Goal: Task Accomplishment & Management: Manage account settings

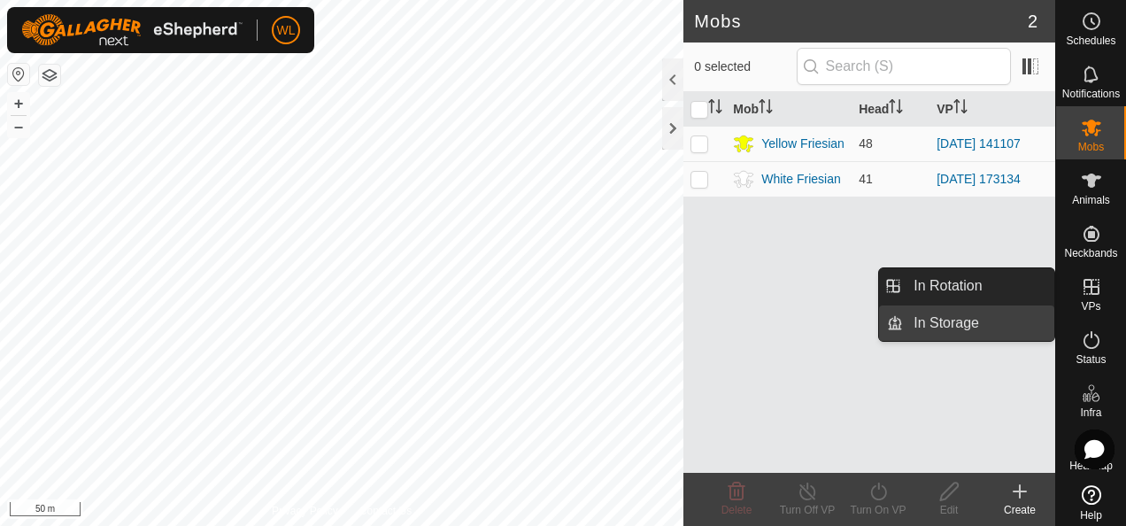
click at [1013, 281] on link "In Rotation" at bounding box center [978, 285] width 151 height 35
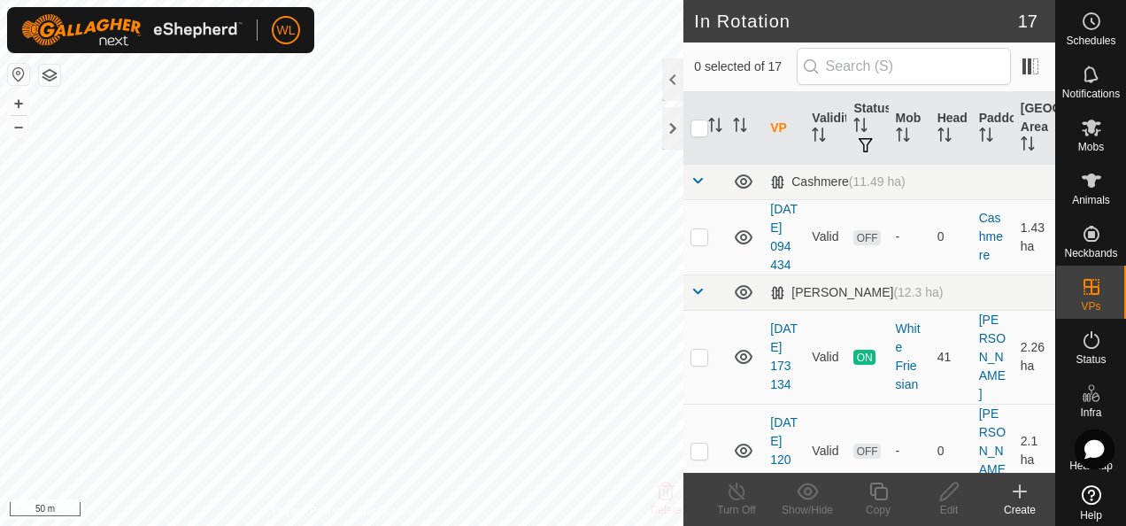
click at [1018, 506] on div "Create" at bounding box center [1019, 510] width 71 height 16
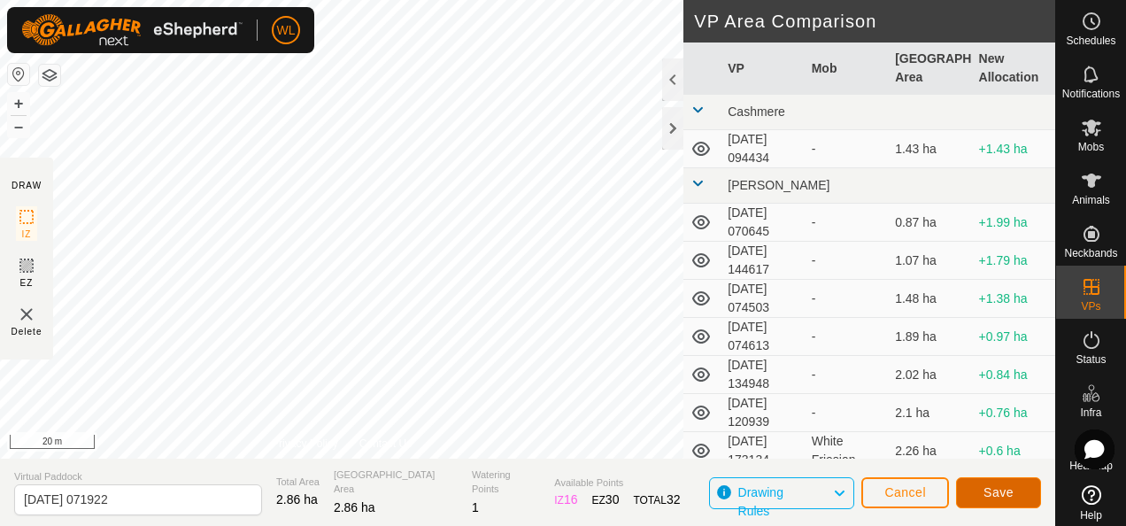
click at [989, 487] on span "Save" at bounding box center [998, 492] width 30 height 14
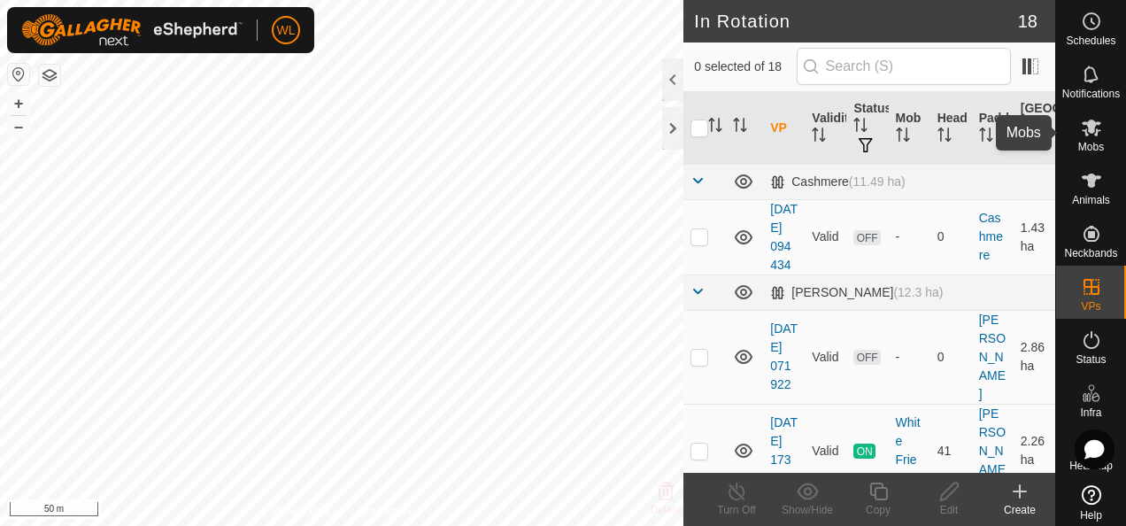
click at [1093, 129] on icon at bounding box center [1090, 127] width 21 height 21
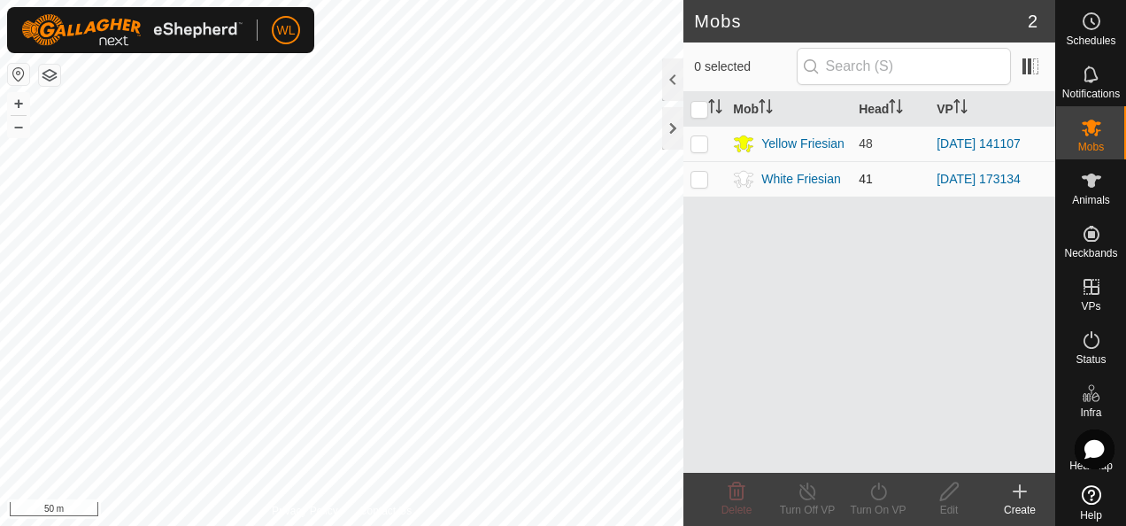
click at [700, 174] on p-checkbox at bounding box center [699, 179] width 18 height 14
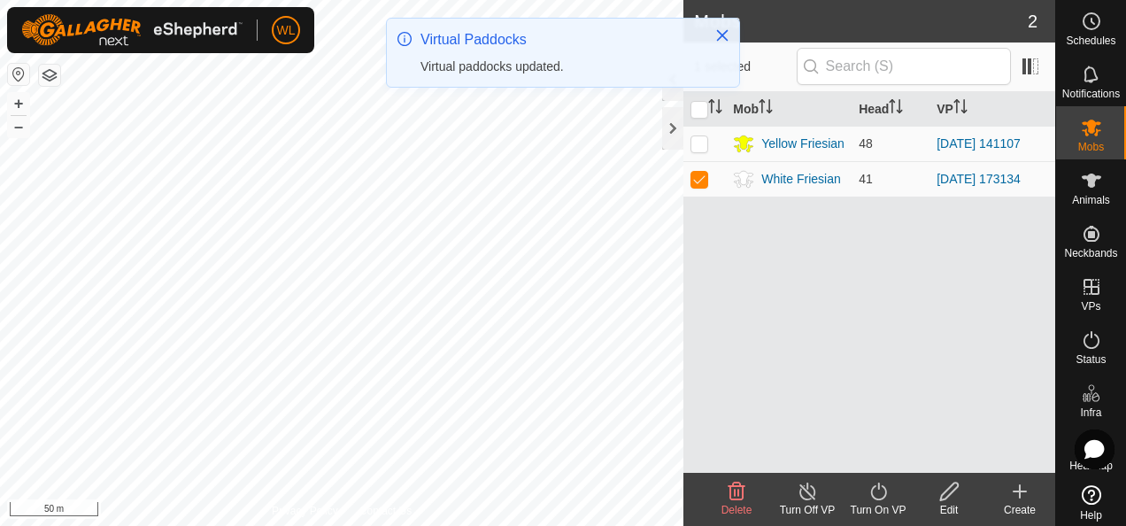
click at [883, 503] on div "Turn On VP" at bounding box center [877, 510] width 71 height 16
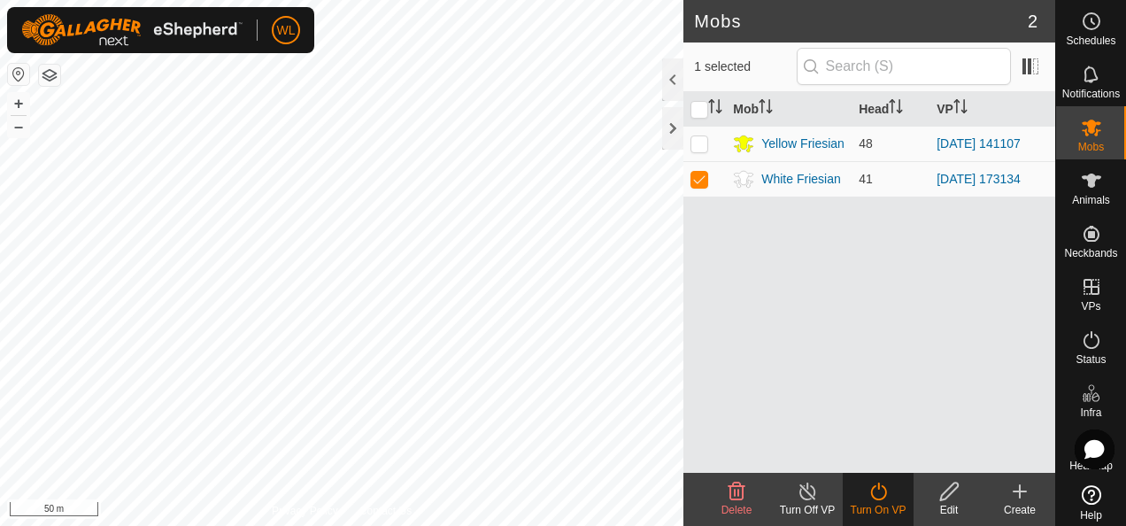
click at [869, 494] on icon at bounding box center [878, 490] width 22 height 21
click at [695, 175] on p-checkbox at bounding box center [699, 179] width 18 height 14
drag, startPoint x: 703, startPoint y: 182, endPoint x: 717, endPoint y: 202, distance: 23.6
click at [703, 182] on p-checkbox at bounding box center [699, 179] width 18 height 14
checkbox input "true"
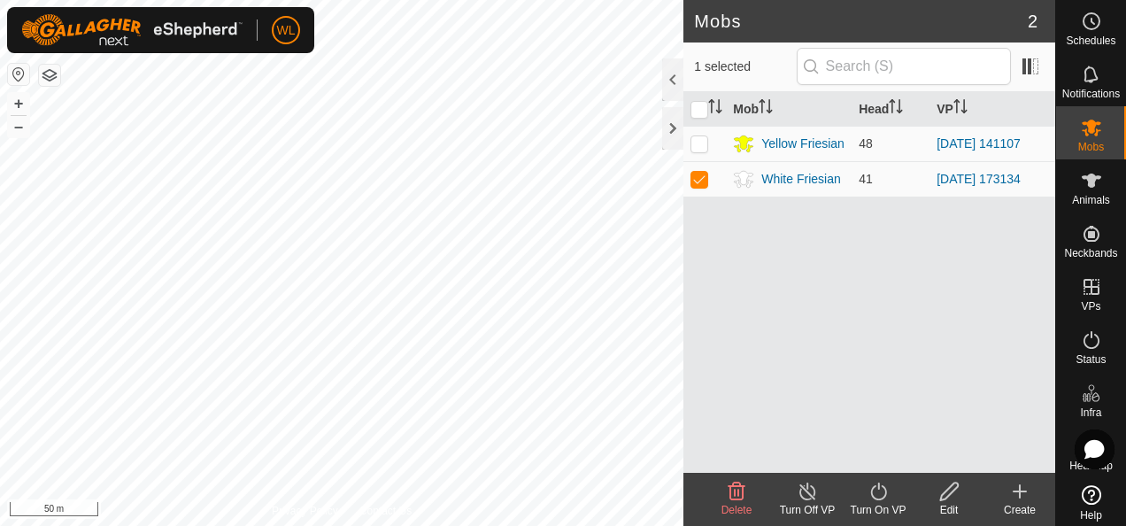
click at [873, 499] on icon at bounding box center [878, 490] width 22 height 21
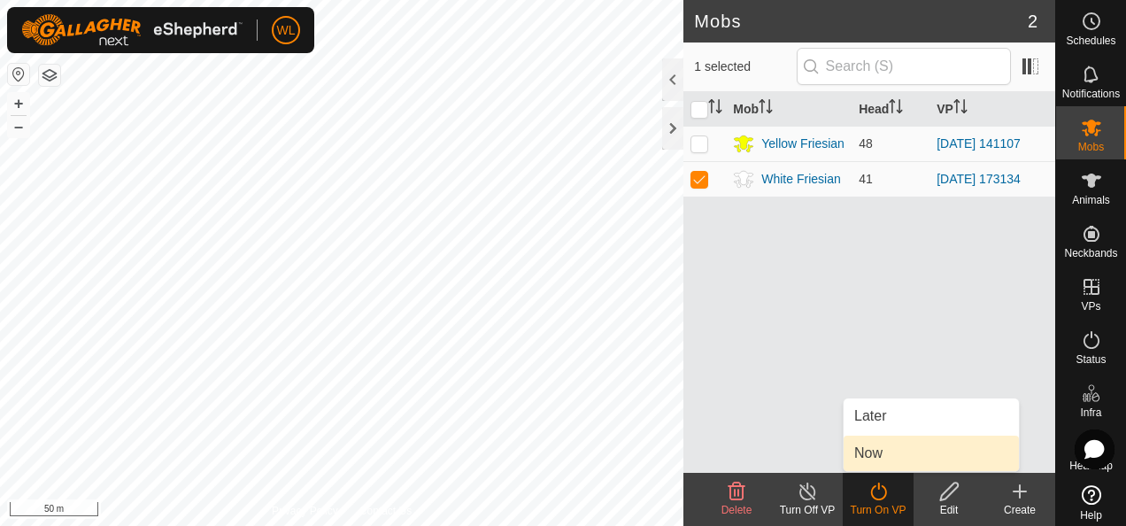
click at [872, 460] on link "Now" at bounding box center [930, 452] width 175 height 35
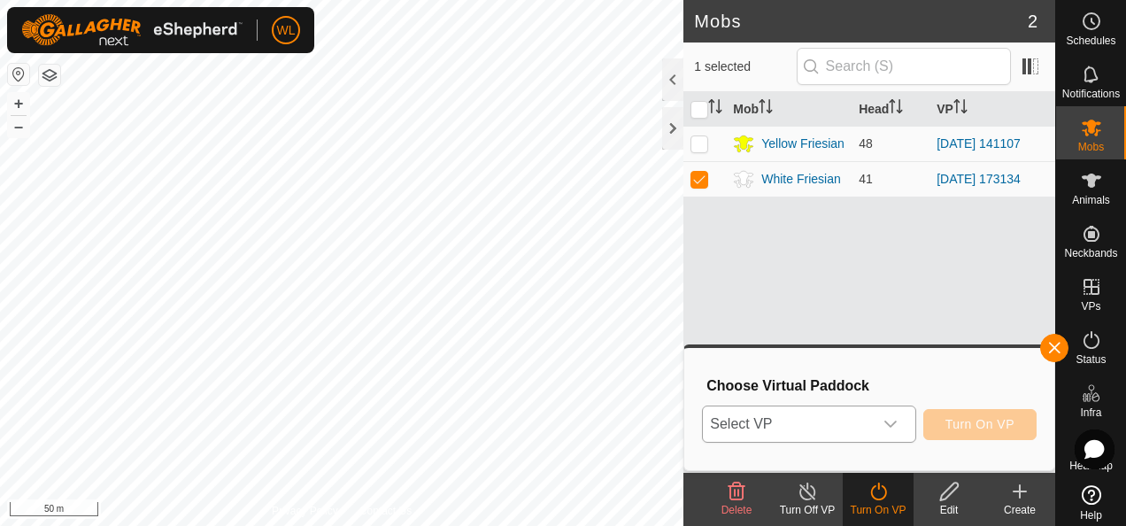
click at [843, 425] on span "Select VP" at bounding box center [787, 423] width 169 height 35
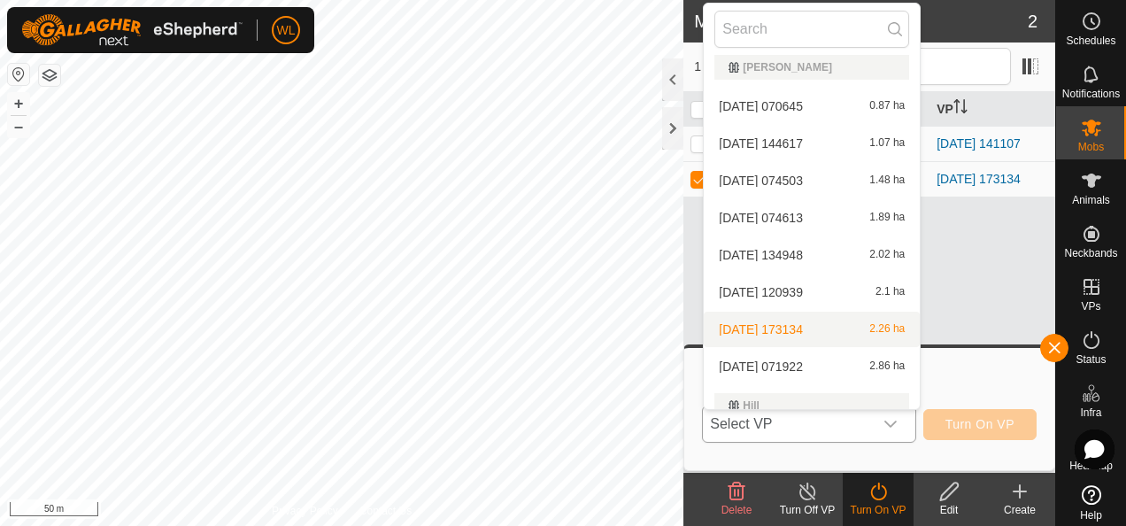
scroll to position [111, 0]
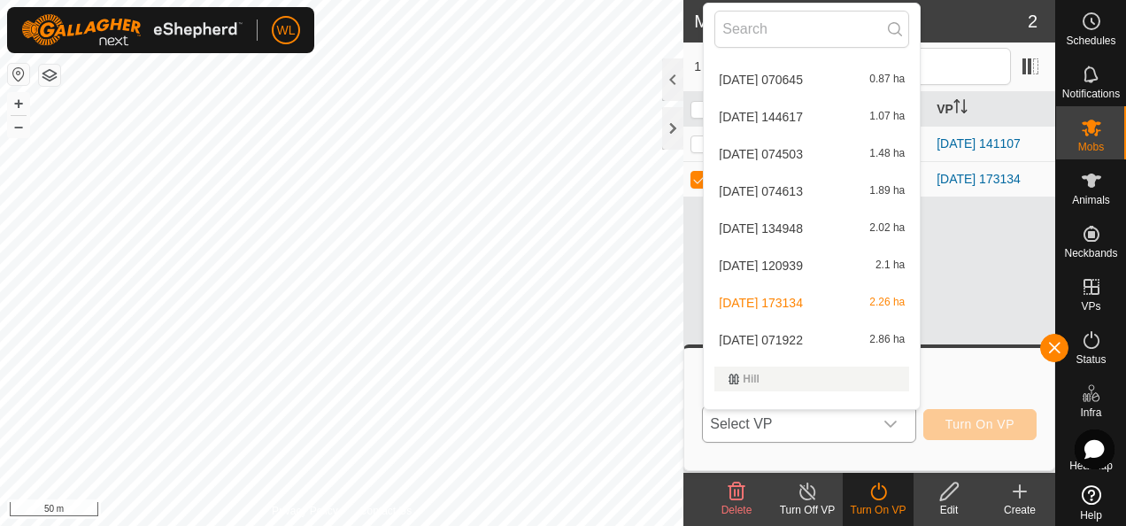
click at [773, 342] on li "[DATE] 071922 2.86 ha" at bounding box center [811, 339] width 216 height 35
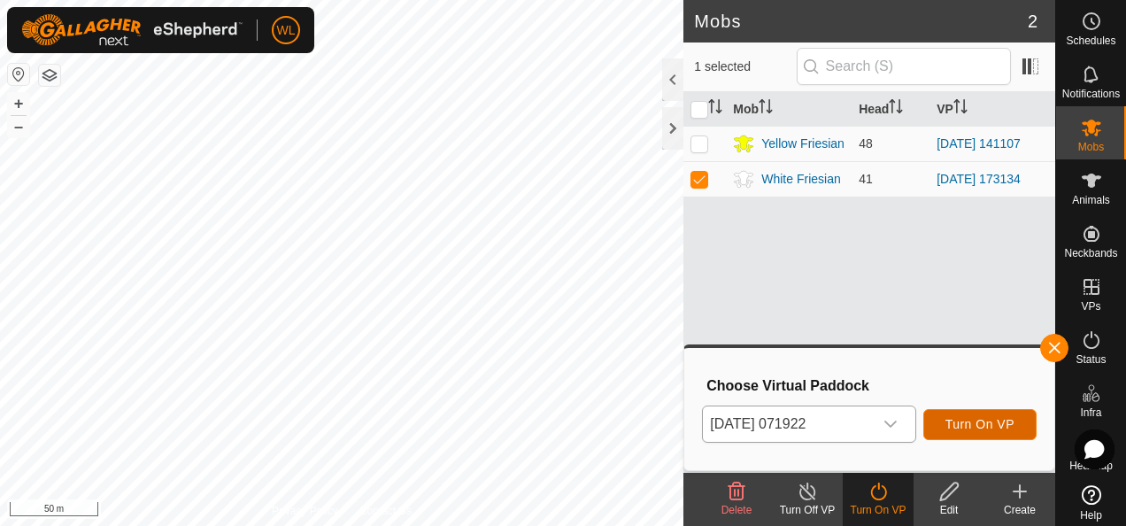
click at [993, 419] on span "Turn On VP" at bounding box center [979, 424] width 69 height 14
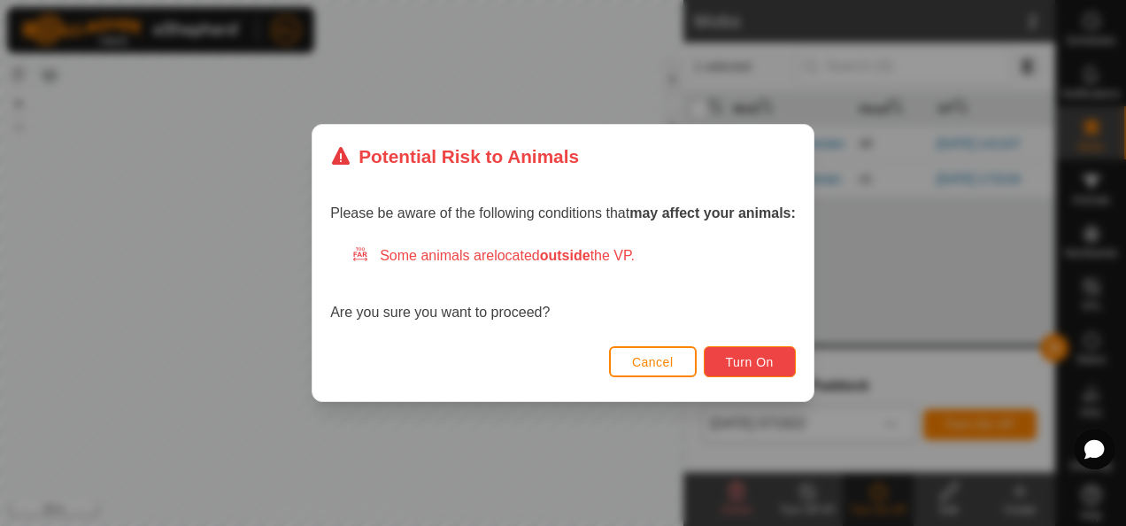
click at [729, 352] on button "Turn On" at bounding box center [749, 361] width 92 height 31
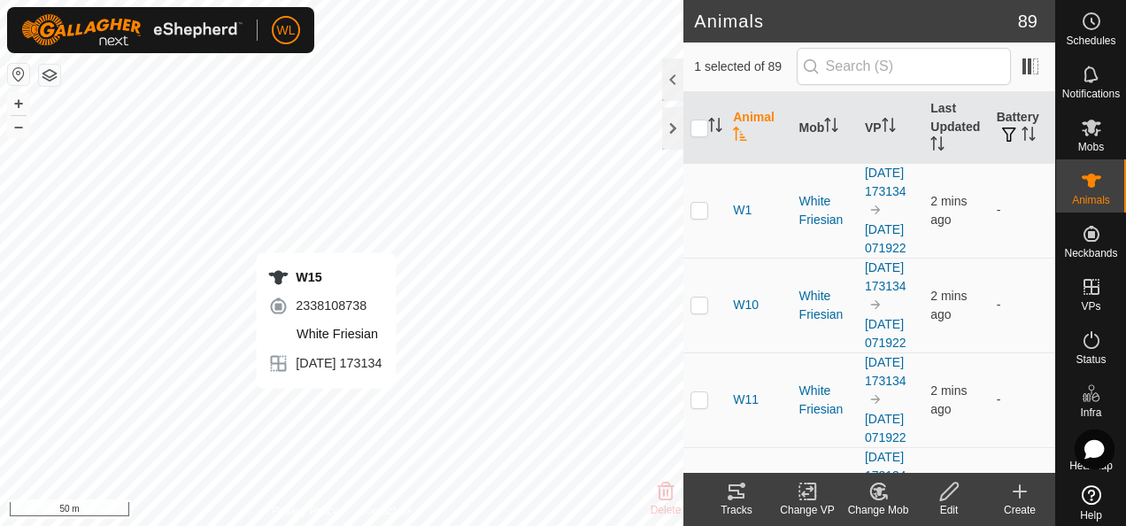
checkbox input "true"
checkbox input "false"
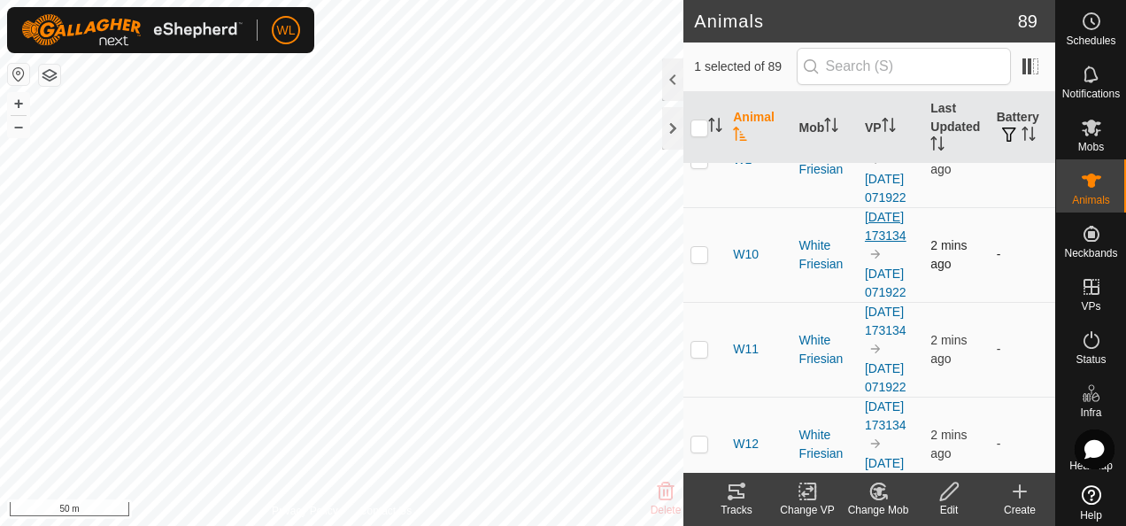
scroll to position [88, 0]
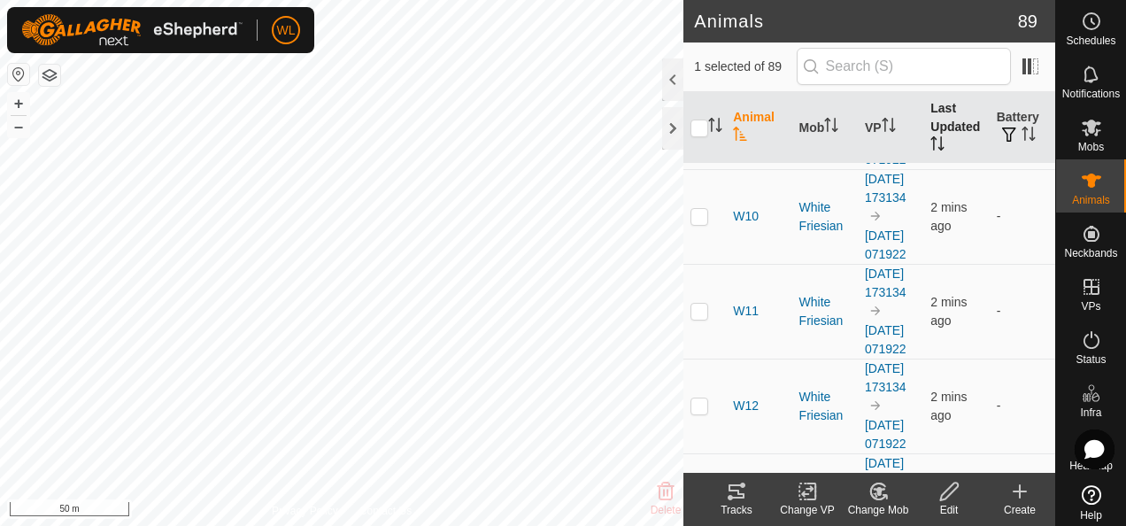
click at [925, 127] on th "Last Updated" at bounding box center [955, 128] width 65 height 72
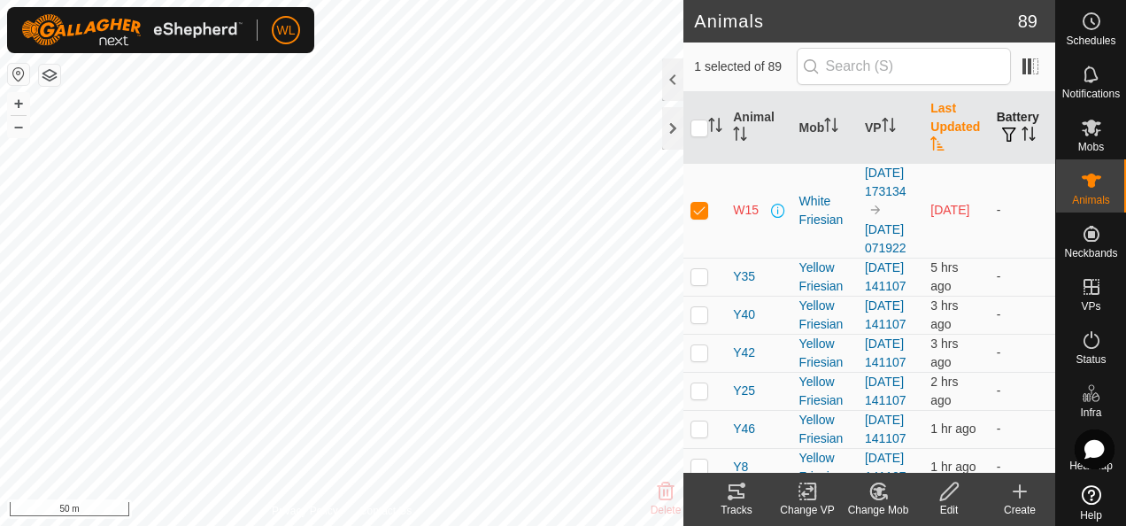
click at [1002, 127] on span "button" at bounding box center [1009, 134] width 14 height 14
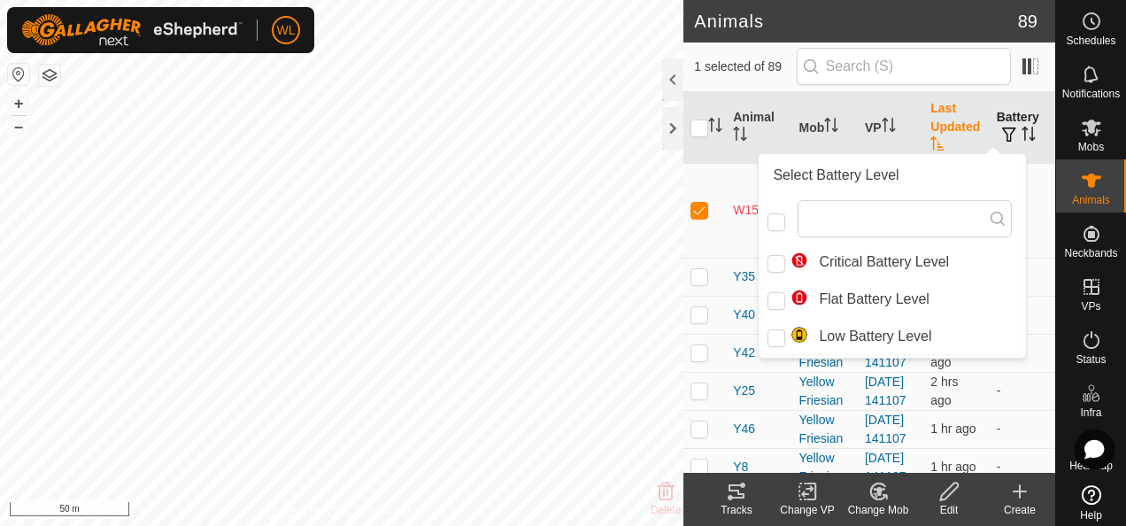
click at [1016, 113] on th "Battery" at bounding box center [1021, 128] width 65 height 72
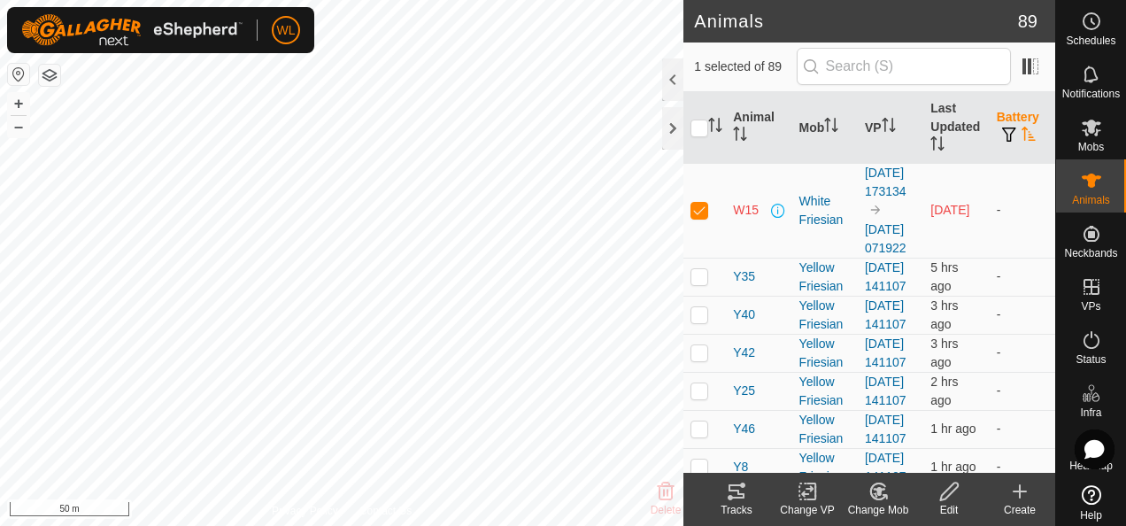
click at [674, 72] on div at bounding box center [672, 79] width 21 height 42
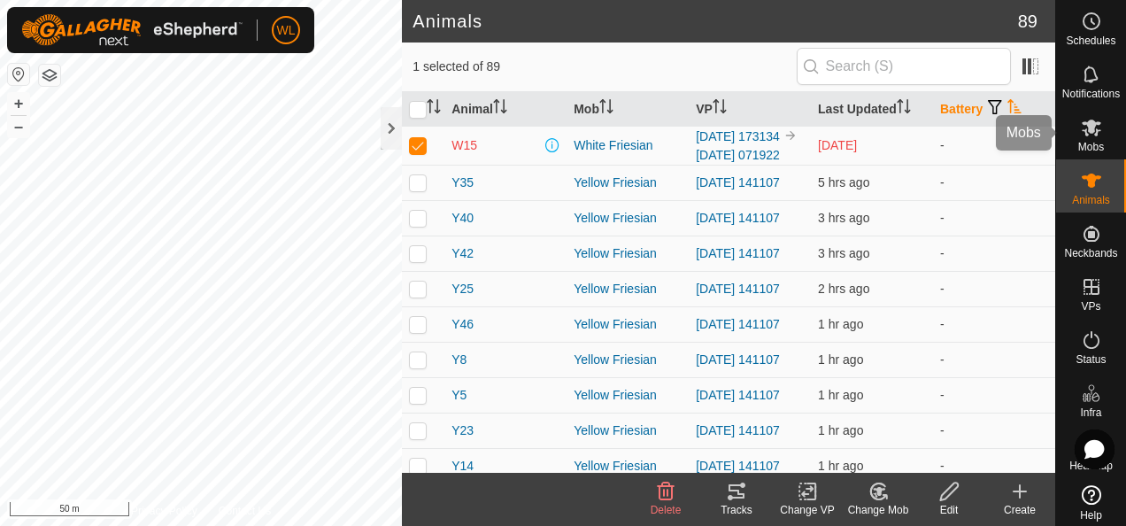
drag, startPoint x: 1076, startPoint y: 136, endPoint x: 1060, endPoint y: 133, distance: 16.3
click at [1080, 136] on icon at bounding box center [1090, 127] width 21 height 21
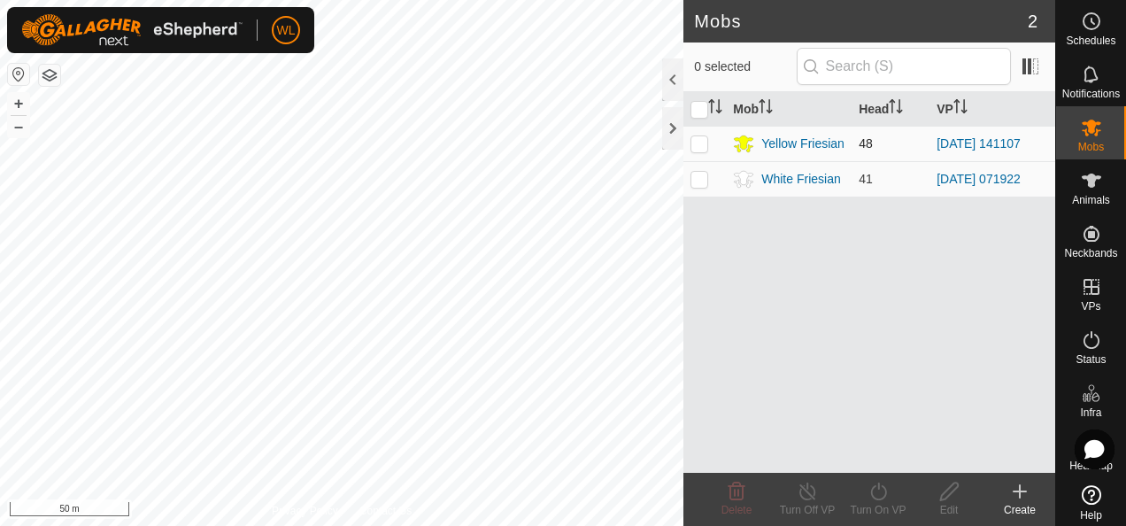
click at [703, 143] on p-checkbox at bounding box center [699, 143] width 18 height 14
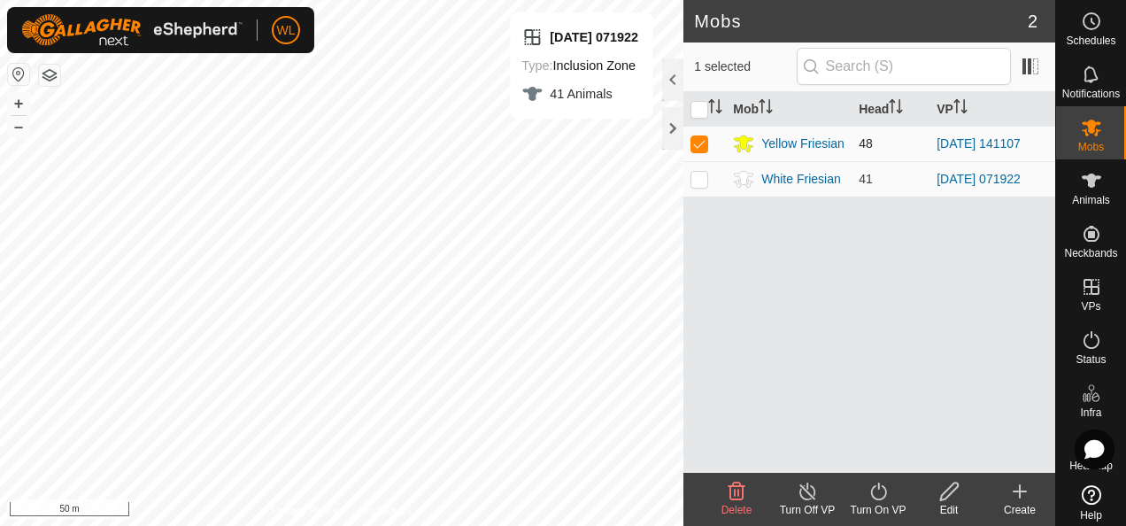
click at [695, 143] on p-checkbox at bounding box center [699, 143] width 18 height 14
checkbox input "false"
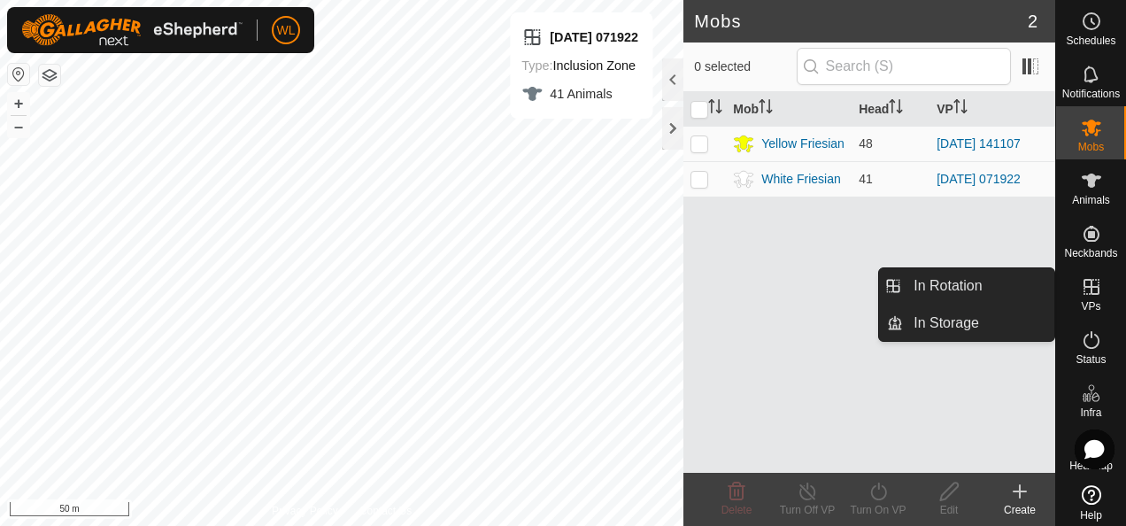
click at [1081, 285] on icon at bounding box center [1090, 286] width 21 height 21
click at [988, 294] on link "In Rotation" at bounding box center [978, 285] width 151 height 35
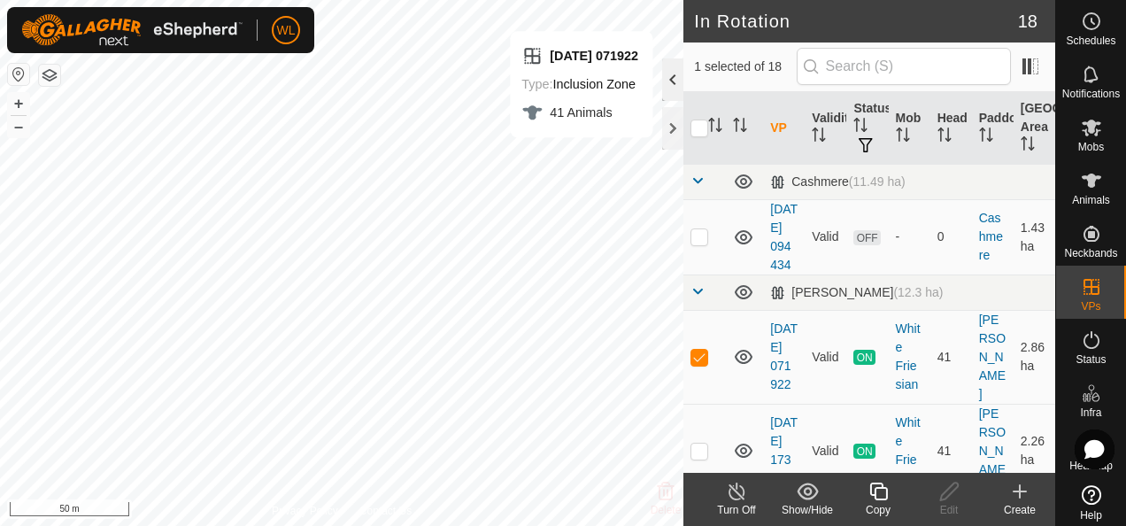
click at [669, 84] on div at bounding box center [672, 79] width 21 height 42
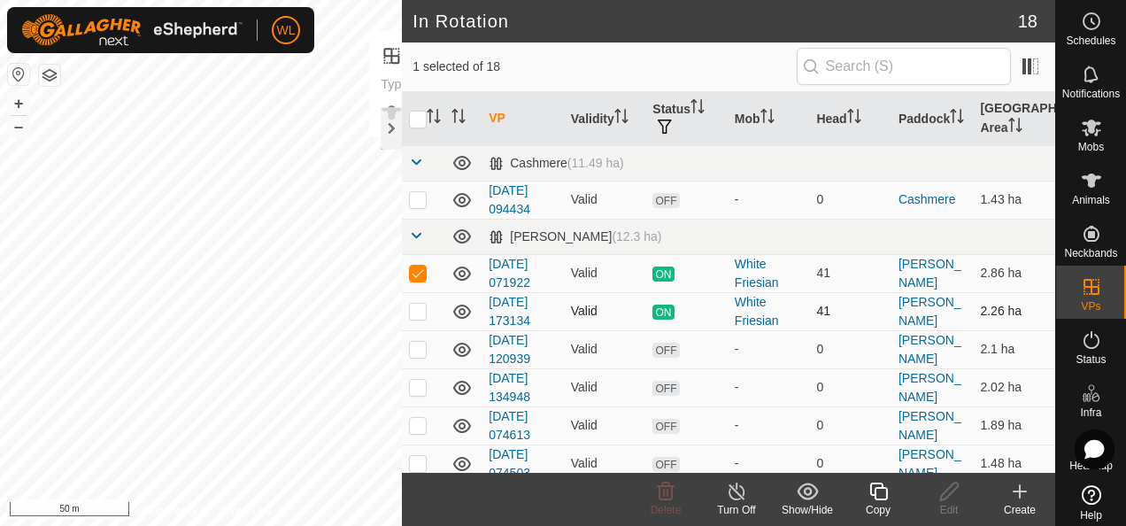
click at [416, 308] on p-checkbox at bounding box center [418, 311] width 18 height 14
checkbox input "true"
click at [421, 350] on p-checkbox at bounding box center [418, 349] width 18 height 14
checkbox input "true"
click at [419, 274] on p-checkbox at bounding box center [418, 272] width 18 height 14
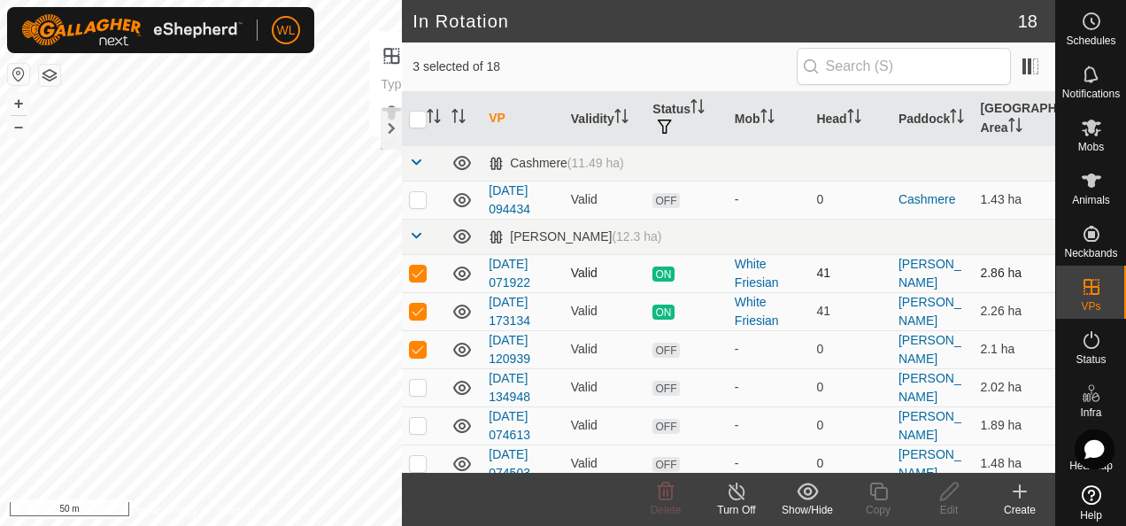
checkbox input "false"
click at [414, 382] on p-checkbox at bounding box center [418, 387] width 18 height 14
checkbox input "true"
click at [414, 311] on p-checkbox at bounding box center [418, 311] width 18 height 14
checkbox input "false"
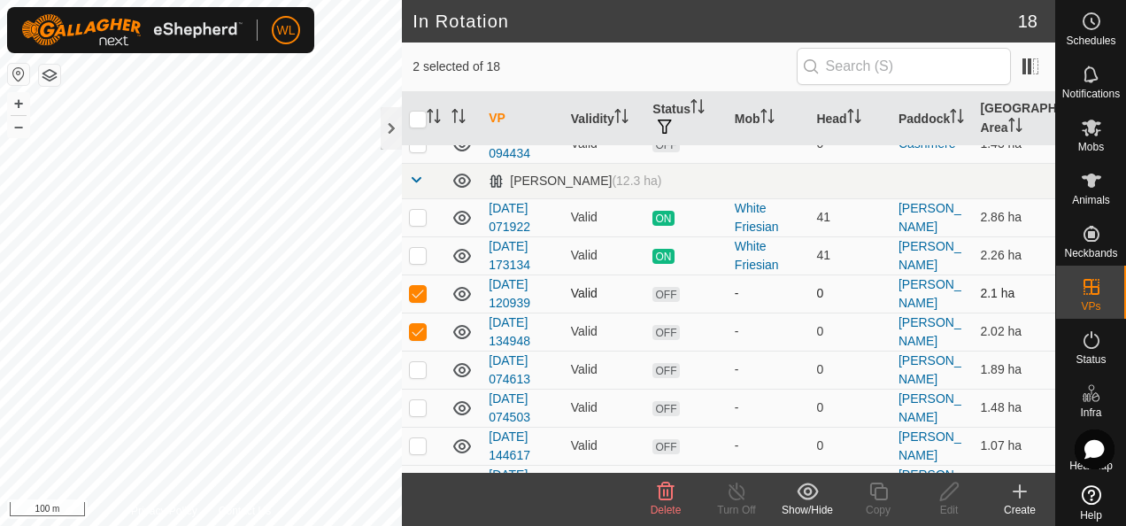
scroll to position [88, 0]
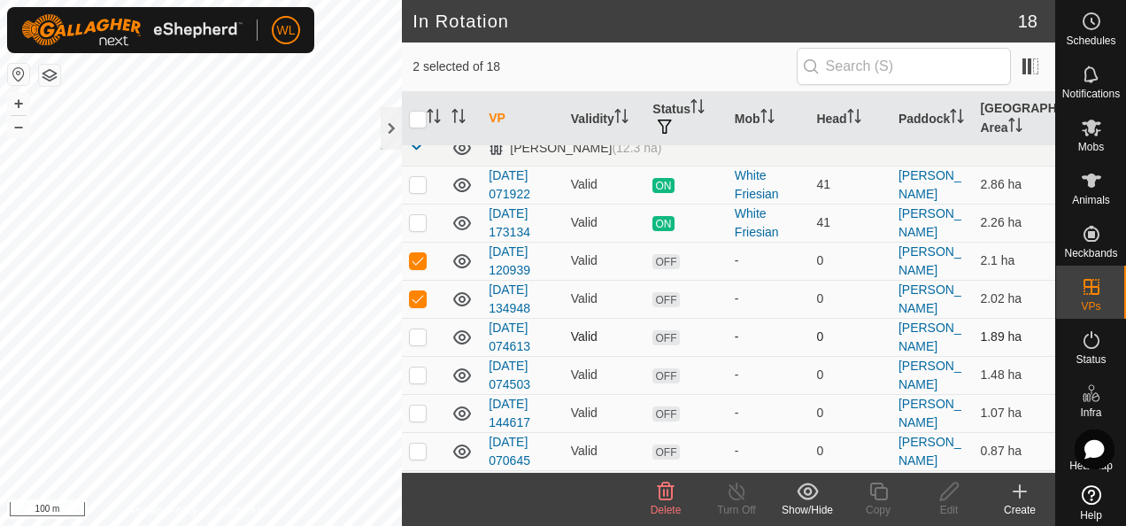
click at [418, 337] on p-checkbox at bounding box center [418, 336] width 18 height 14
checkbox input "true"
click at [422, 367] on p-checkbox at bounding box center [418, 374] width 18 height 14
checkbox input "true"
click at [423, 411] on p-checkbox at bounding box center [418, 412] width 18 height 14
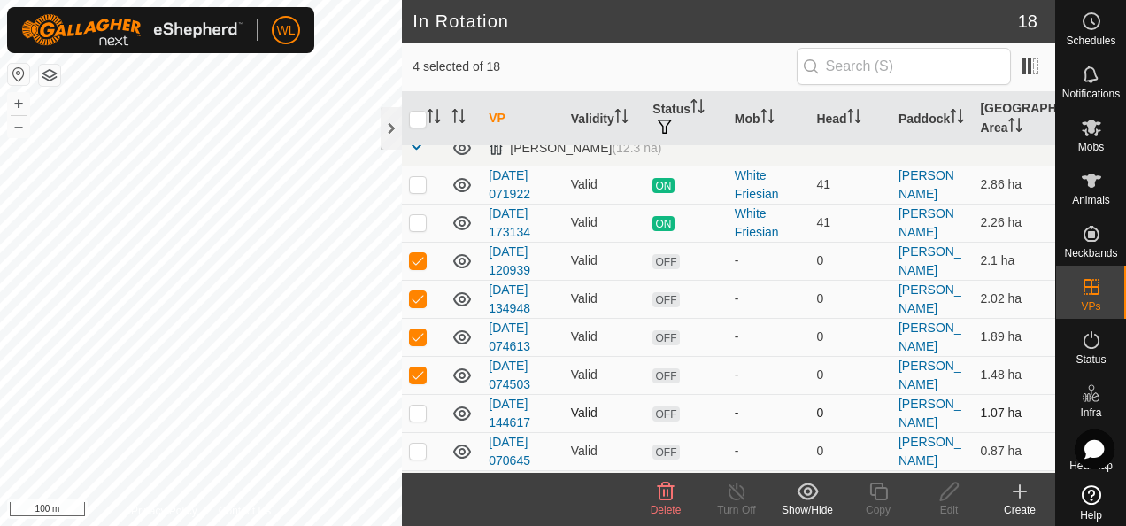
checkbox input "true"
click at [417, 446] on p-checkbox at bounding box center [418, 450] width 18 height 14
checkbox input "true"
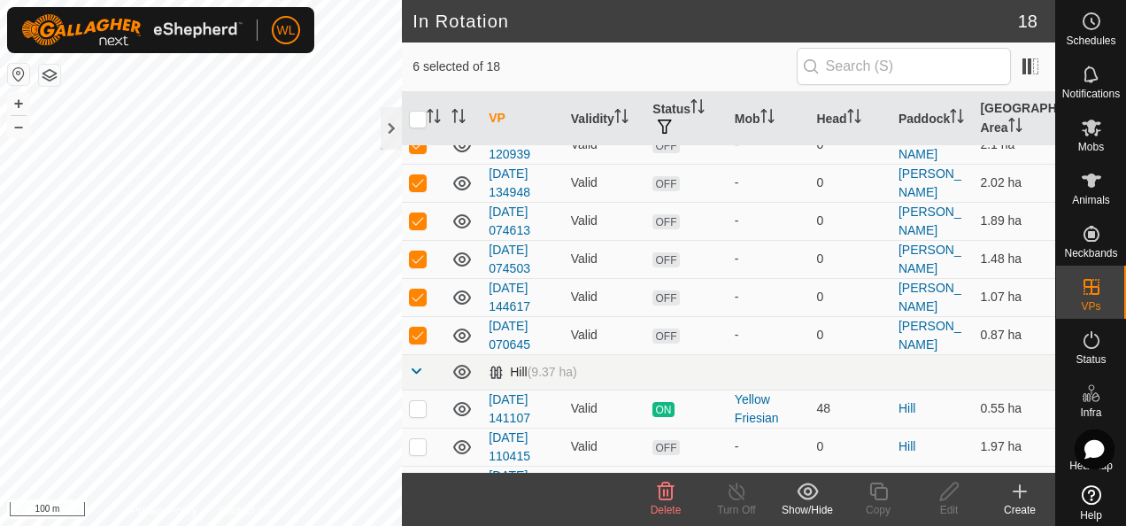
scroll to position [177, 0]
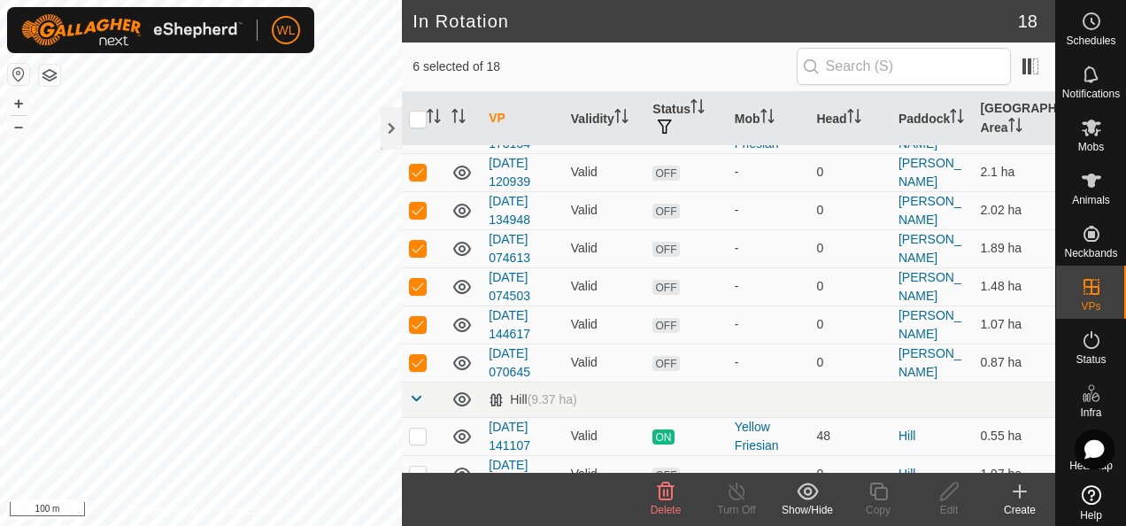
click at [658, 482] on icon at bounding box center [665, 490] width 21 height 21
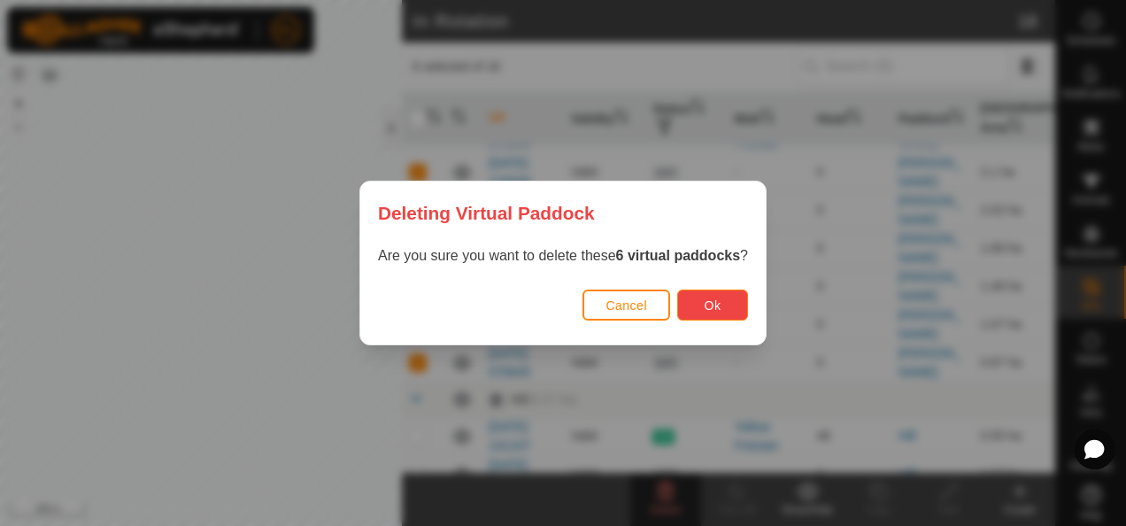
click at [693, 310] on button "Ok" at bounding box center [712, 304] width 71 height 31
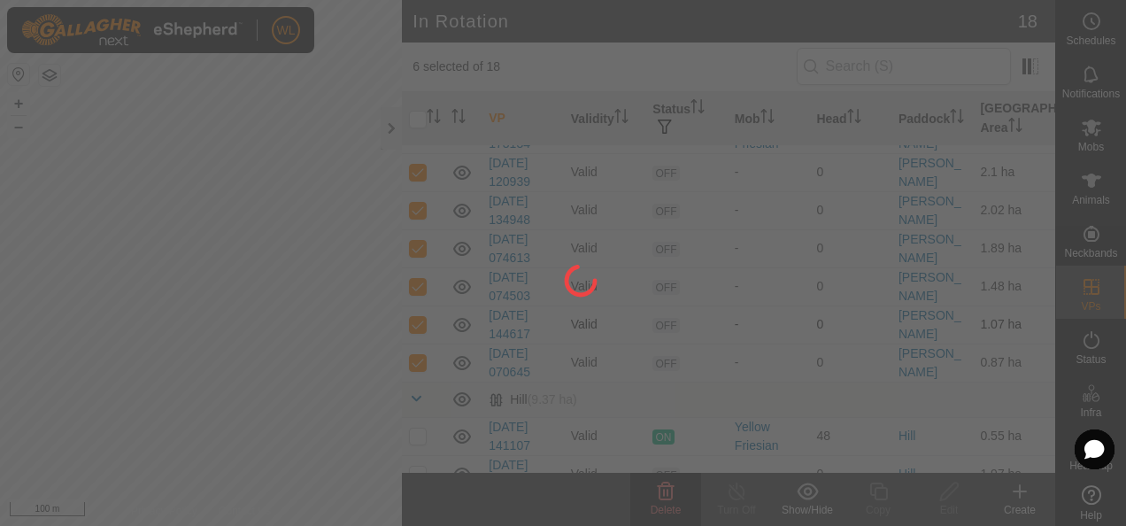
checkbox input "false"
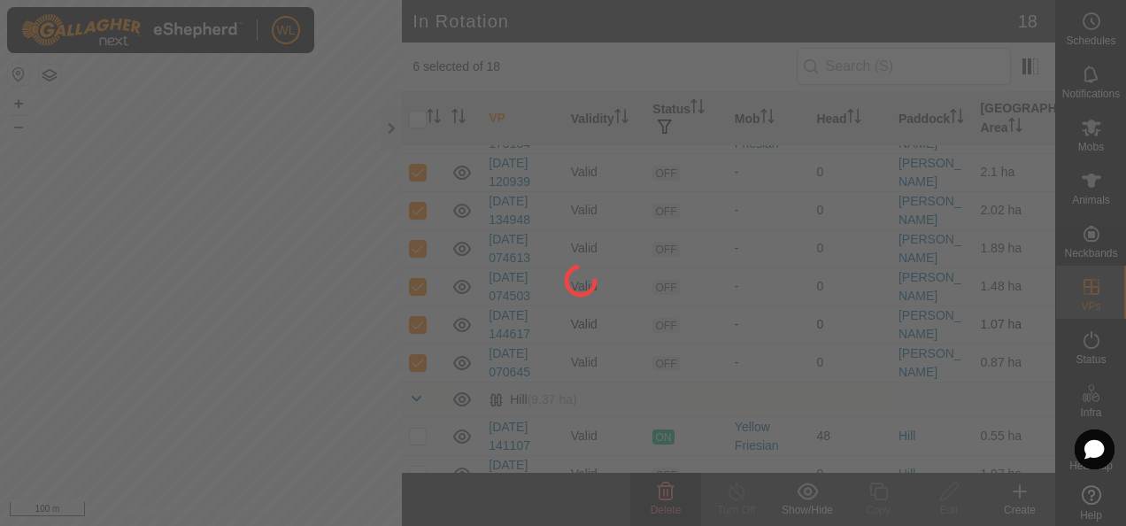
checkbox input "false"
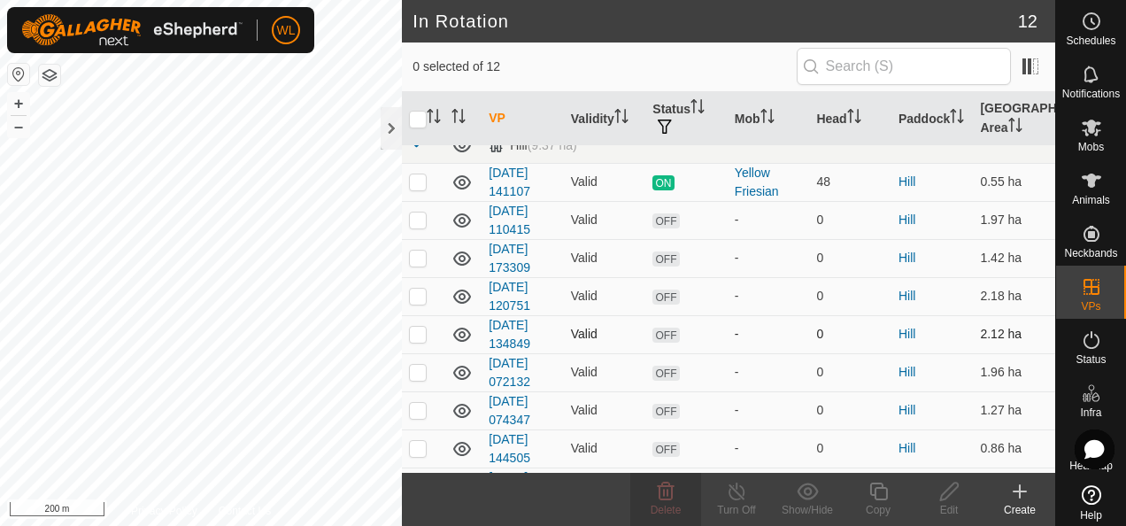
scroll to position [230, 0]
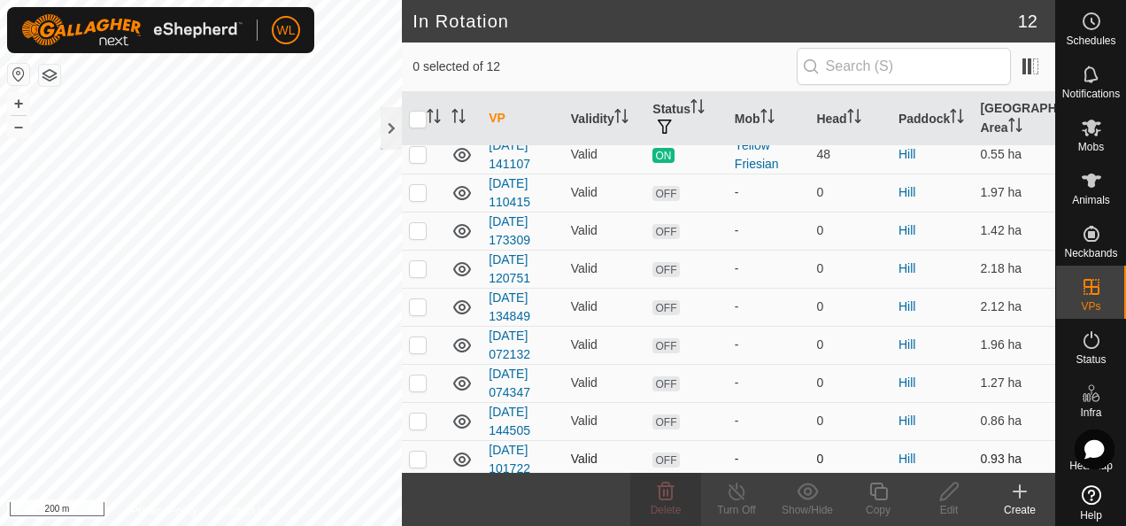
click at [416, 457] on p-checkbox at bounding box center [418, 458] width 18 height 14
checkbox input "true"
click at [415, 416] on p-checkbox at bounding box center [418, 420] width 18 height 14
checkbox input "true"
click at [412, 379] on p-checkbox at bounding box center [418, 382] width 18 height 14
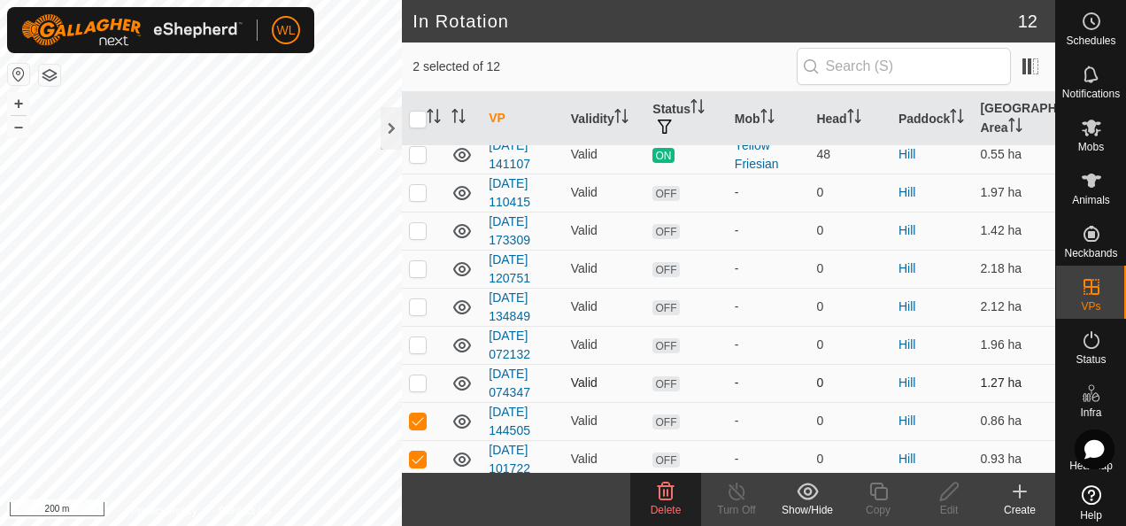
checkbox input "true"
click at [414, 343] on p-checkbox at bounding box center [418, 344] width 18 height 14
checkbox input "true"
click at [411, 304] on p-checkbox at bounding box center [418, 306] width 18 height 14
checkbox input "true"
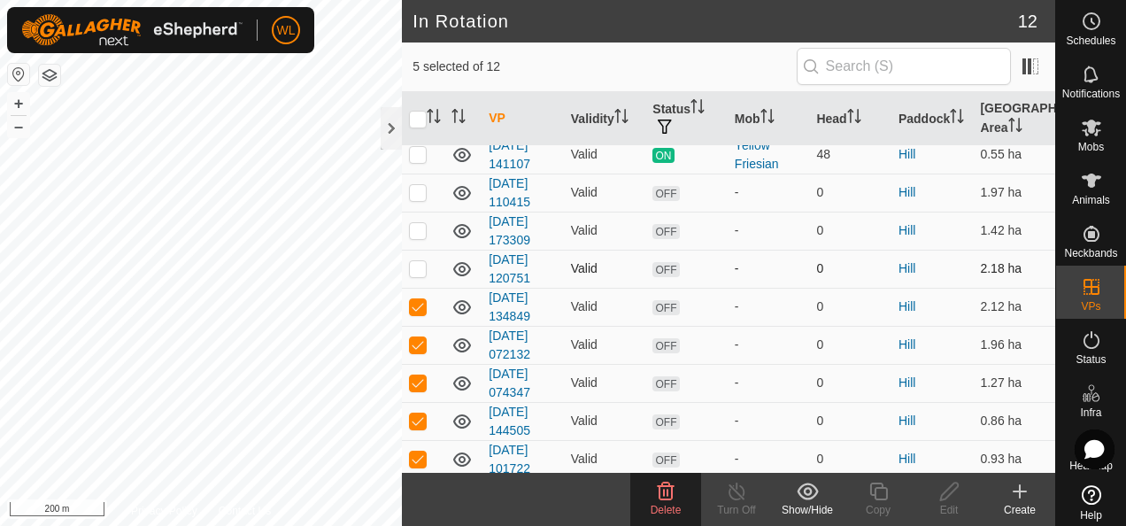
click at [417, 270] on p-checkbox at bounding box center [418, 268] width 18 height 14
checkbox input "true"
click at [417, 226] on p-checkbox at bounding box center [418, 230] width 18 height 14
checkbox input "true"
click at [416, 194] on p-checkbox at bounding box center [418, 192] width 18 height 14
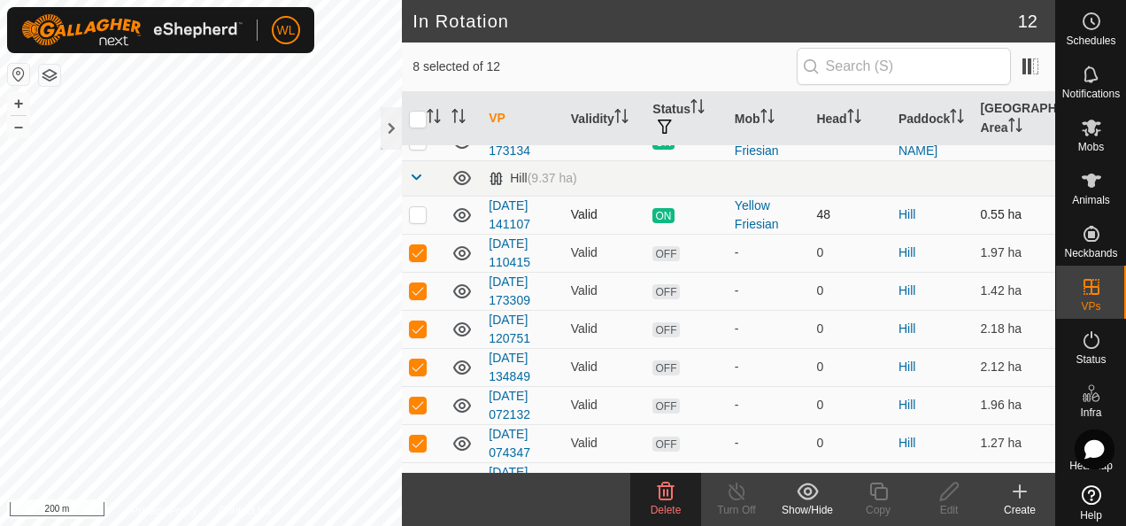
scroll to position [142, 0]
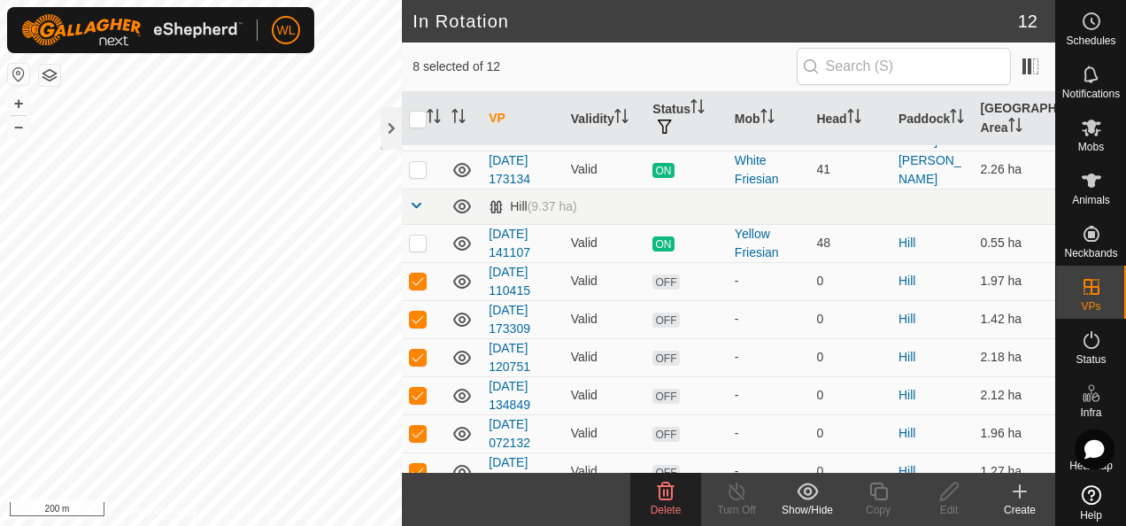
click at [657, 488] on icon at bounding box center [665, 490] width 21 height 21
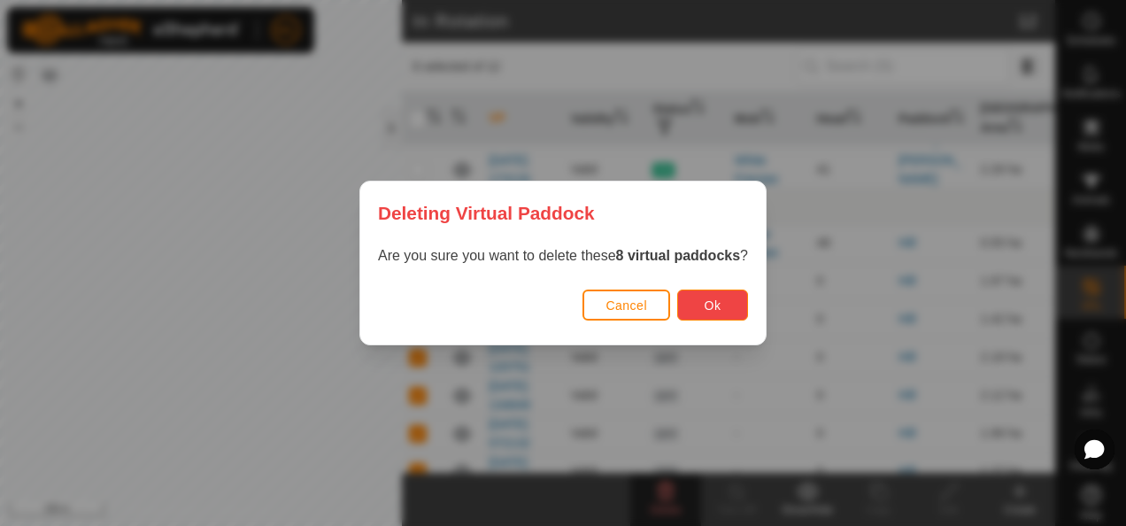
click at [700, 304] on button "Ok" at bounding box center [712, 304] width 71 height 31
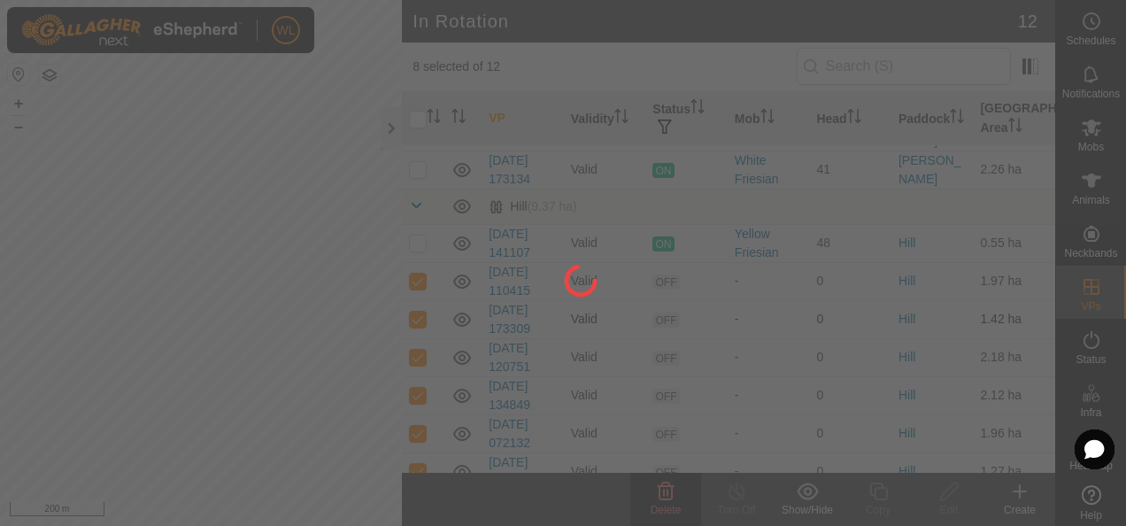
checkbox input "false"
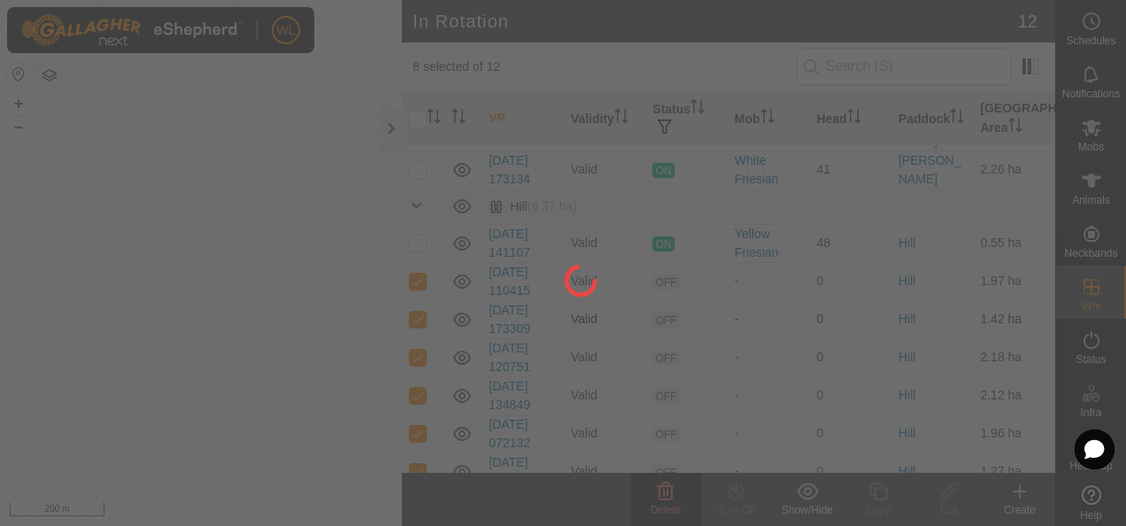
checkbox input "false"
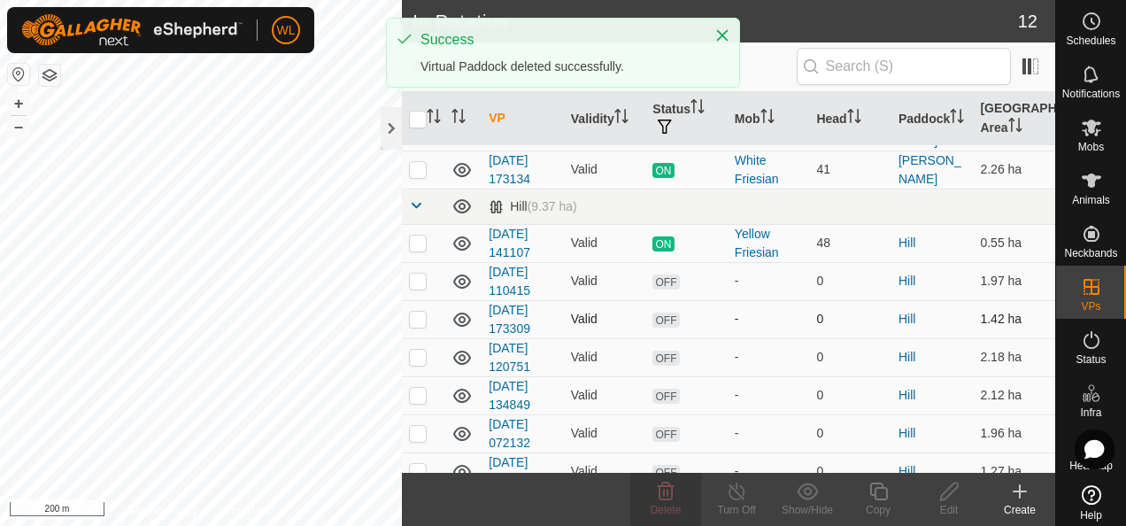
scroll to position [0, 0]
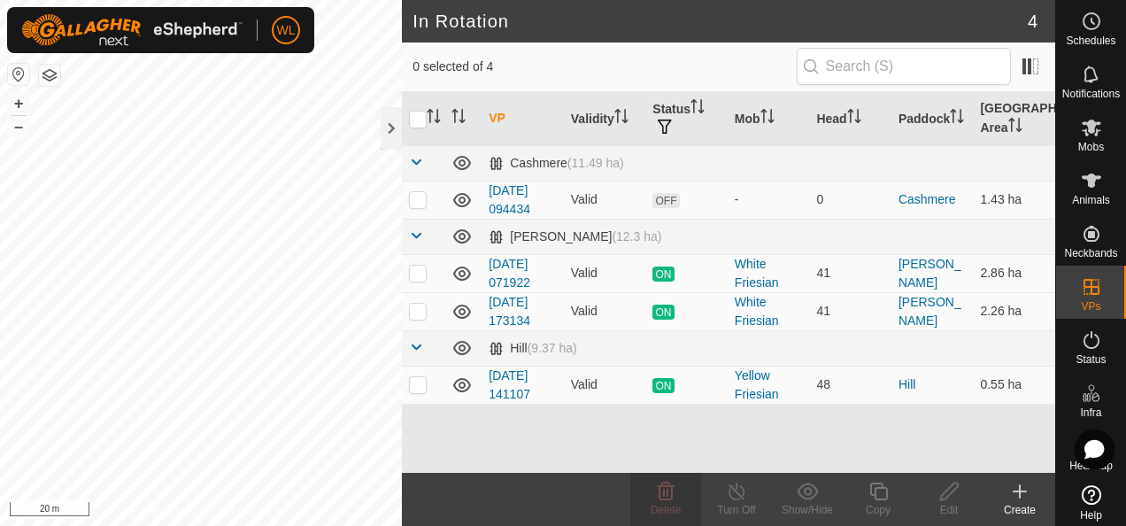
click at [1017, 505] on div "Create" at bounding box center [1019, 510] width 71 height 16
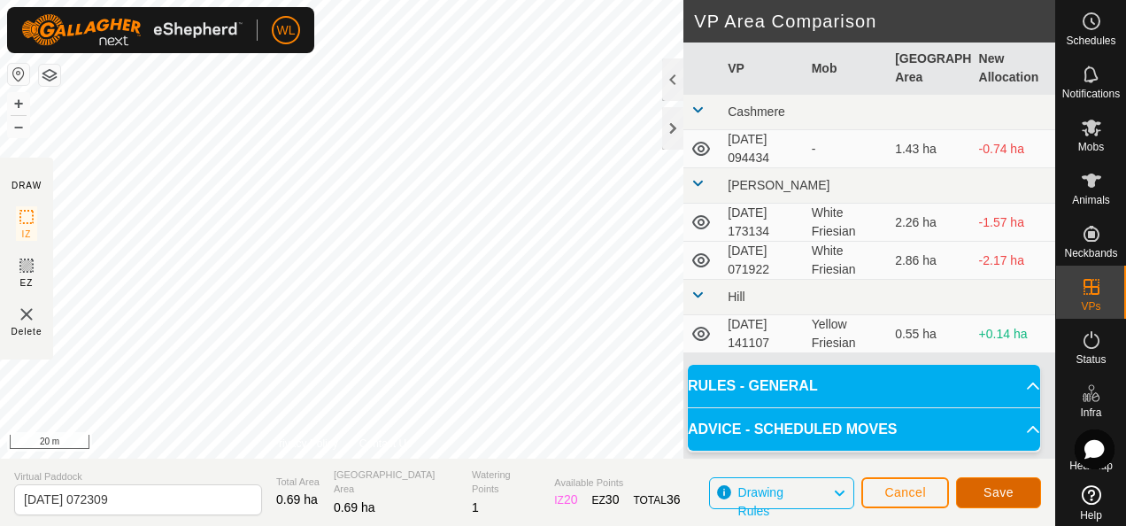
click at [986, 488] on span "Save" at bounding box center [998, 492] width 30 height 14
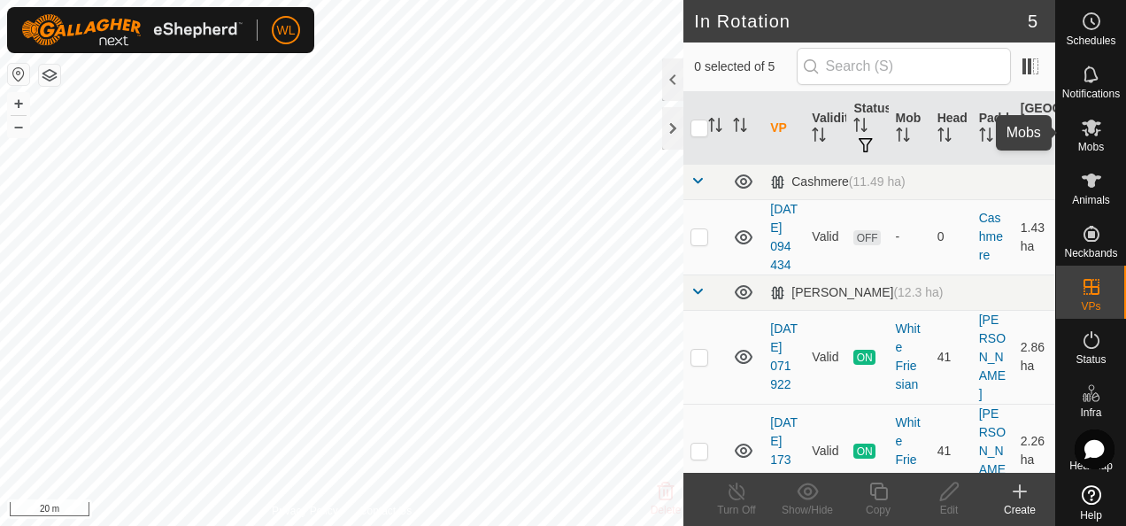
click at [1087, 136] on icon at bounding box center [1090, 127] width 21 height 21
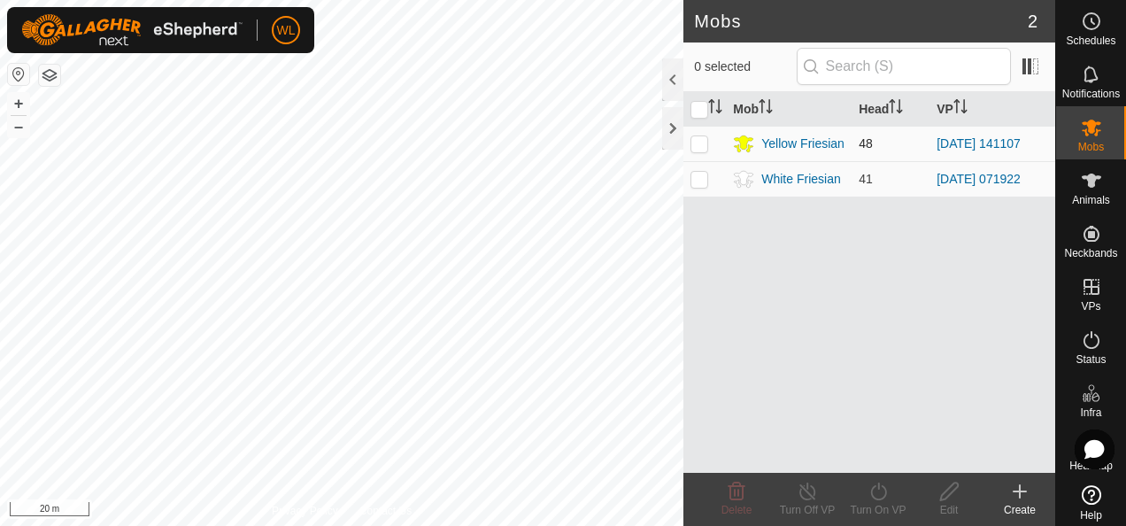
click at [704, 139] on p-checkbox at bounding box center [699, 143] width 18 height 14
checkbox input "true"
click at [874, 507] on div "Turn On VP" at bounding box center [877, 510] width 71 height 16
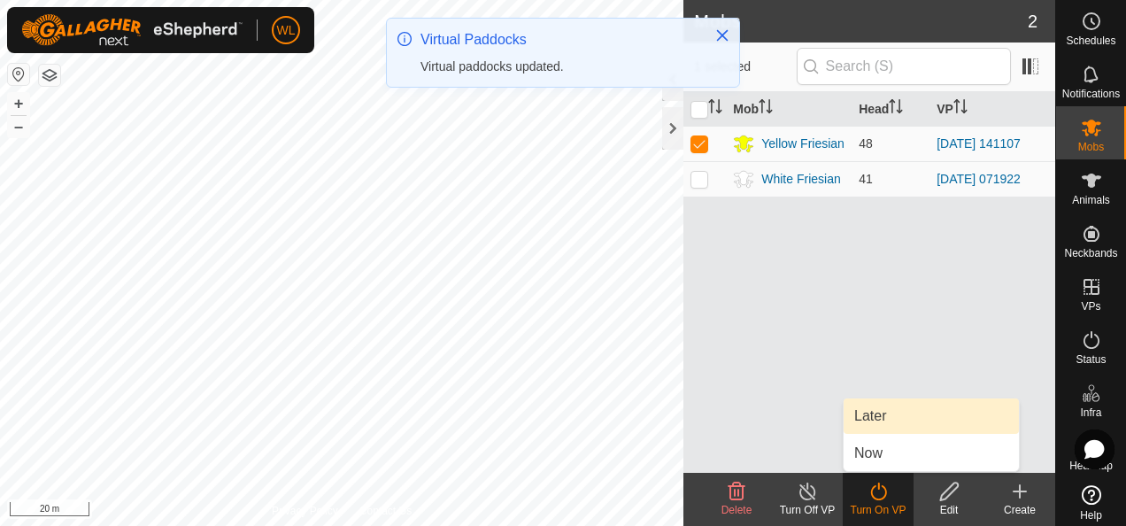
click at [881, 425] on link "Later" at bounding box center [930, 415] width 175 height 35
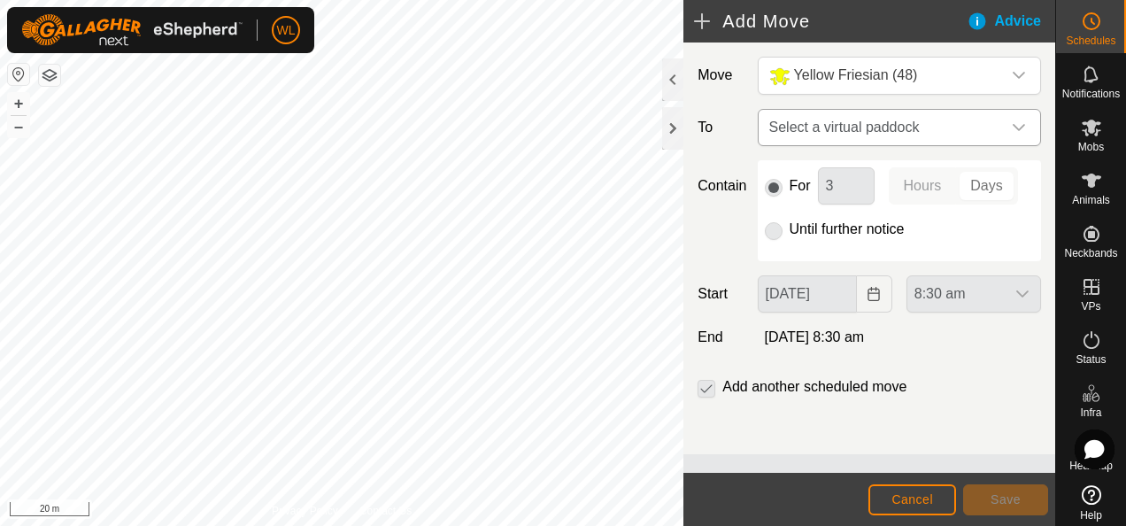
click at [942, 131] on span "Select a virtual paddock" at bounding box center [881, 127] width 239 height 35
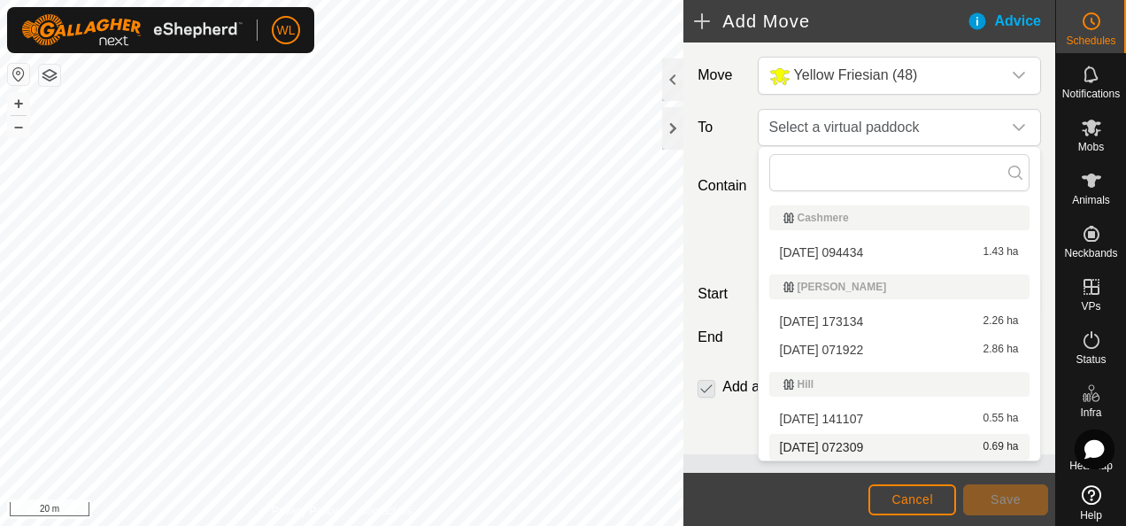
click at [818, 442] on li "[DATE] 072309 0.69 ha" at bounding box center [899, 447] width 260 height 27
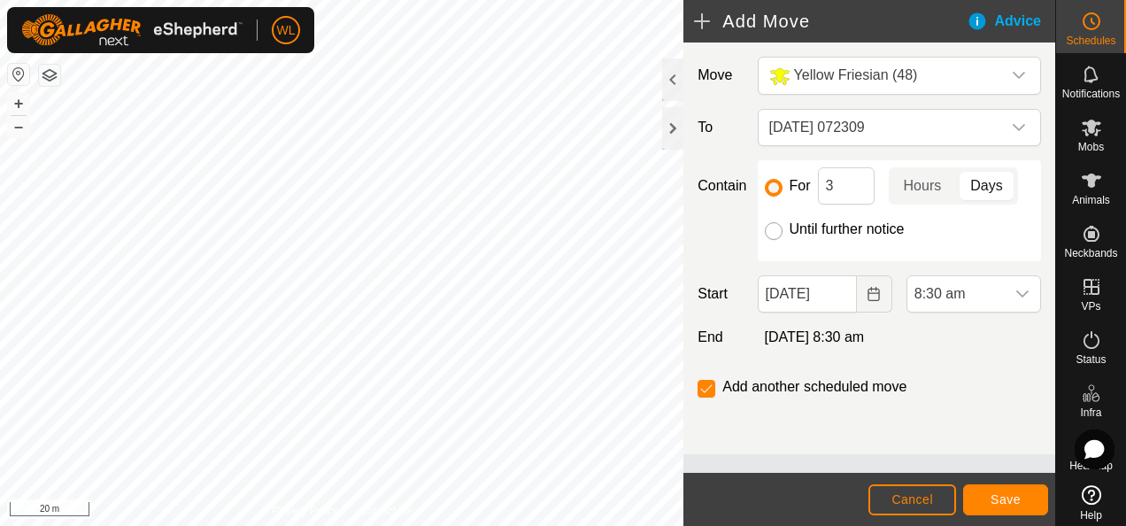
click at [775, 229] on input "Until further notice" at bounding box center [774, 231] width 18 height 18
radio input "true"
checkbox input "false"
click at [1011, 292] on div "dropdown trigger" at bounding box center [1021, 293] width 35 height 35
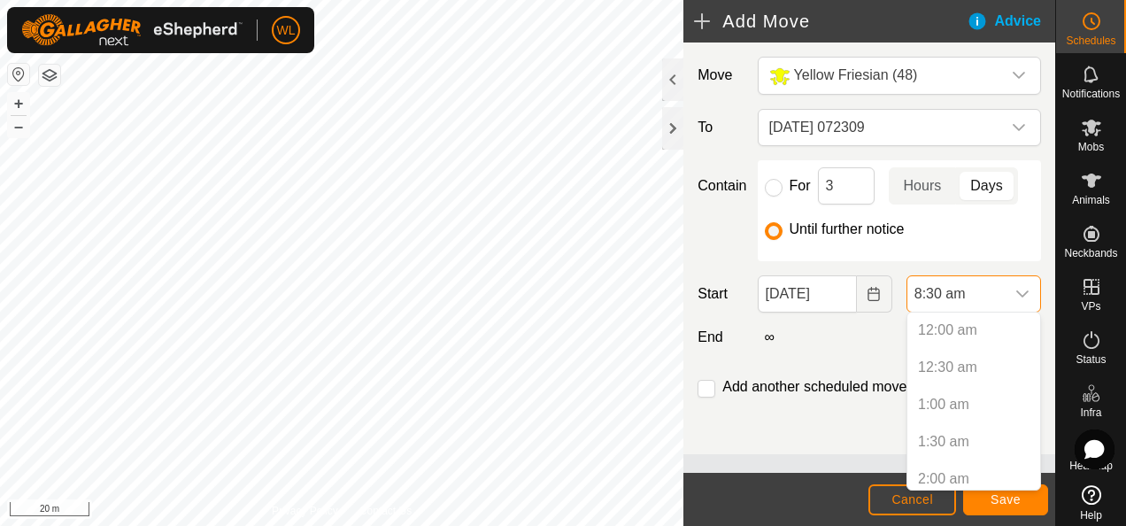
scroll to position [490, 0]
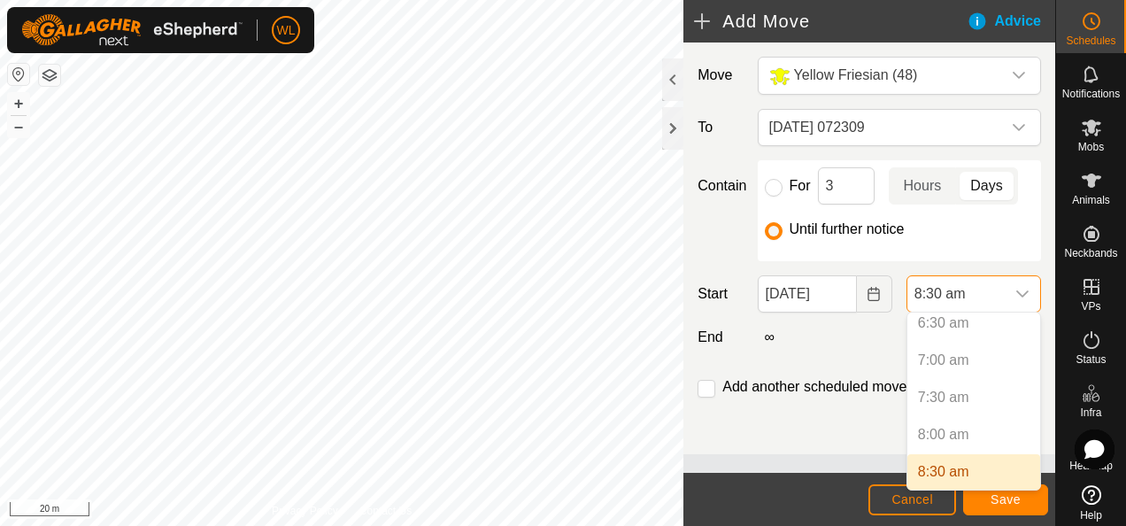
click at [1011, 292] on div "dropdown trigger" at bounding box center [1021, 293] width 35 height 35
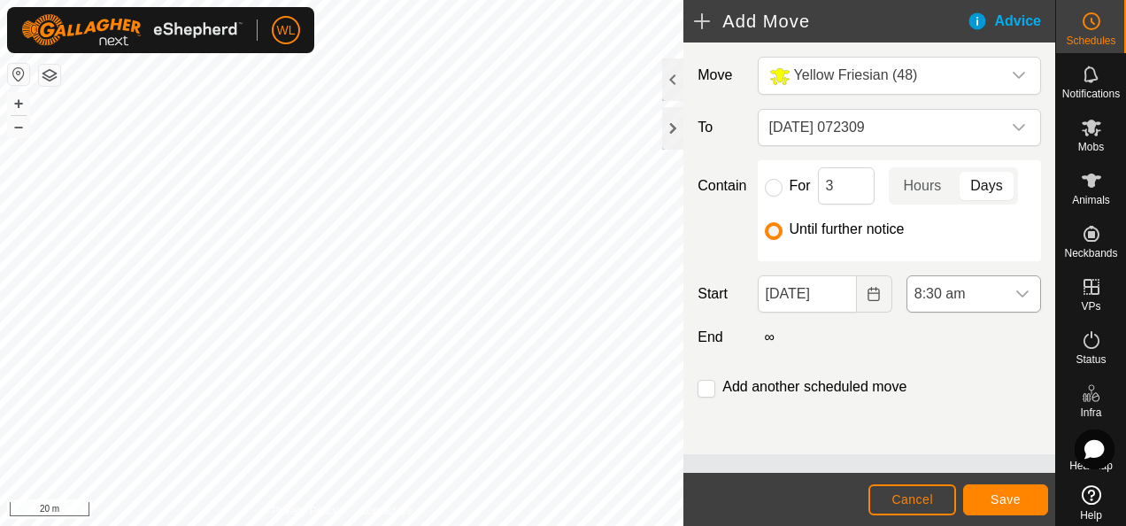
click at [1011, 292] on div "dropdown trigger" at bounding box center [1021, 293] width 35 height 35
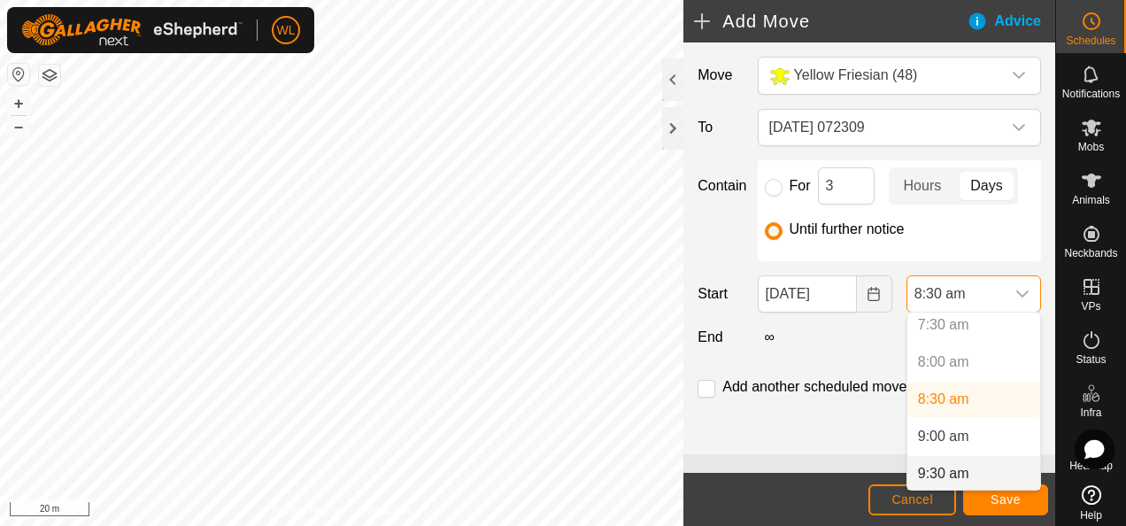
scroll to position [565, 0]
click at [988, 470] on li "9:30 am" at bounding box center [973, 471] width 133 height 35
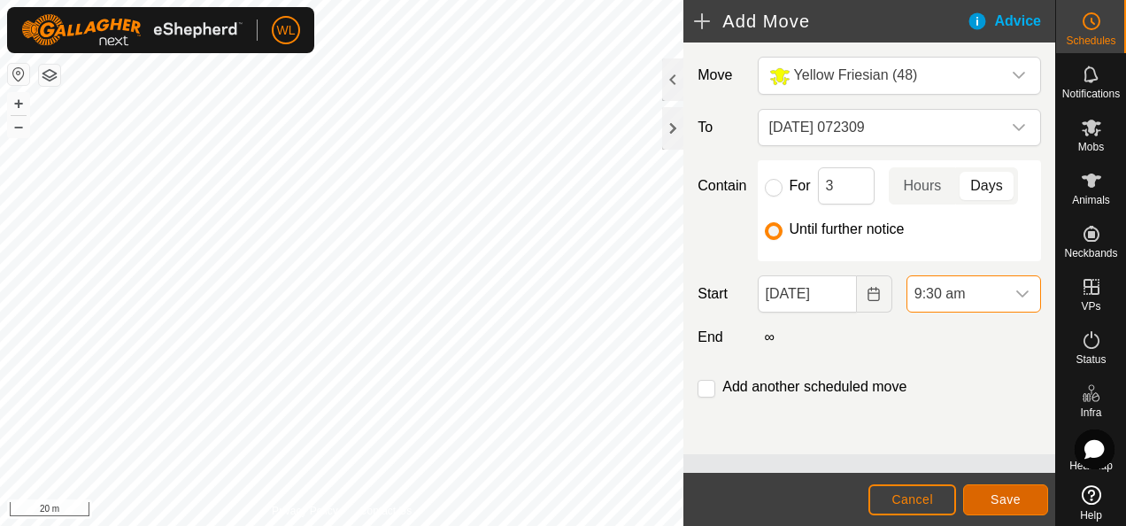
click at [989, 503] on button "Save" at bounding box center [1005, 499] width 85 height 31
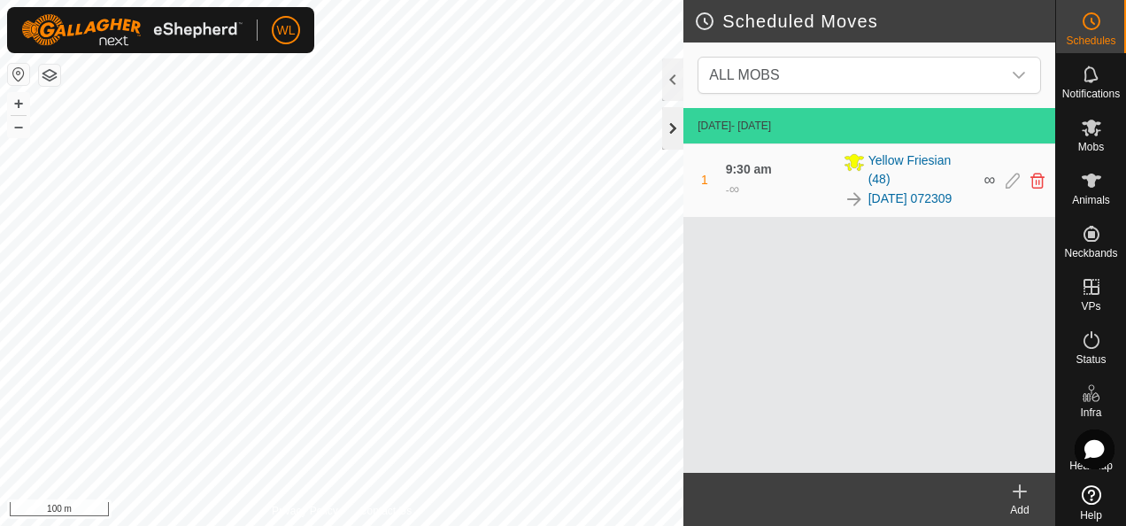
click at [677, 122] on div at bounding box center [672, 128] width 21 height 42
